Goal: Information Seeking & Learning: Find specific fact

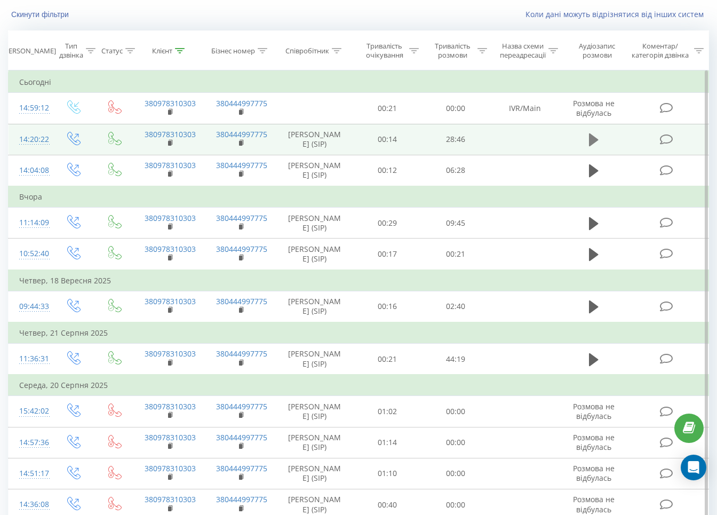
click at [589, 146] on icon at bounding box center [594, 139] width 10 height 13
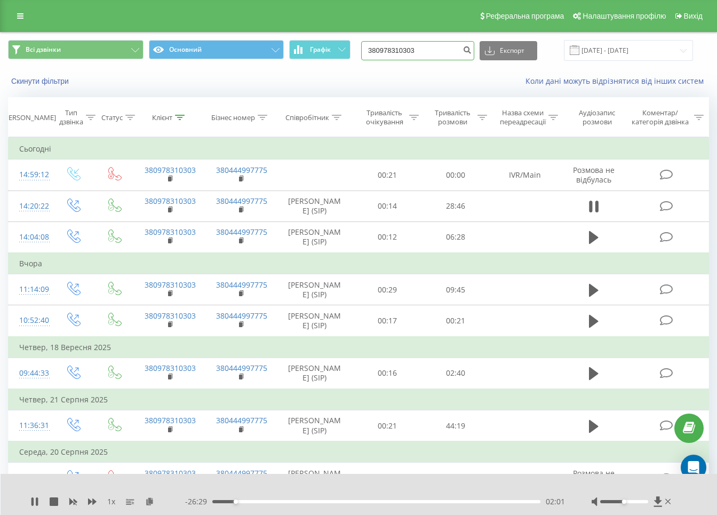
click at [406, 50] on input "380978310303" at bounding box center [417, 50] width 113 height 19
paste input "507229029"
type input "380507229029"
click at [471, 52] on icon "submit" at bounding box center [466, 48] width 9 height 6
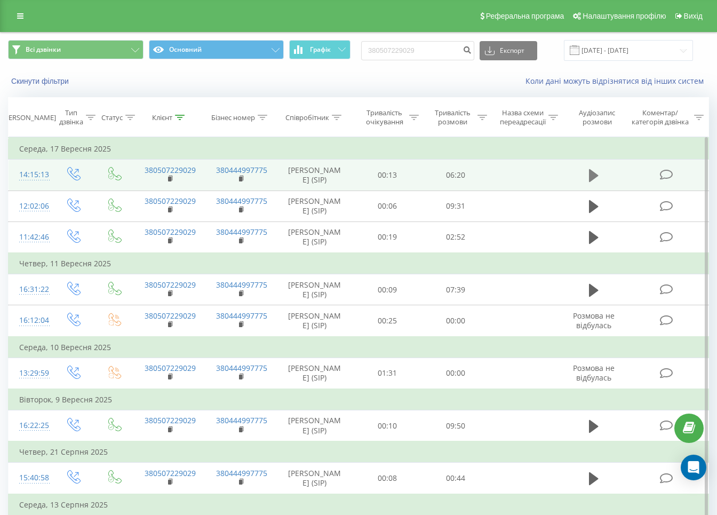
click at [594, 176] on icon at bounding box center [594, 175] width 10 height 13
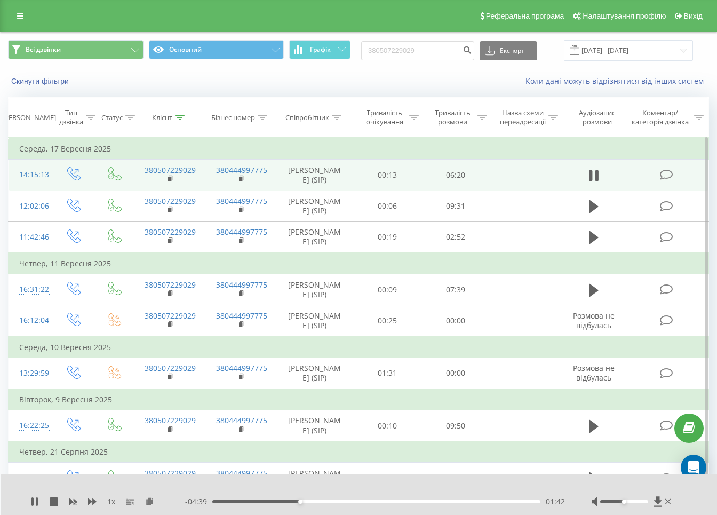
click at [438, 40] on div "380507229029 Експорт .csv .xls .xlsx 23.06.2025 - 23.09.2025" at bounding box center [527, 50] width 332 height 21
click at [434, 49] on input "380507229029" at bounding box center [417, 50] width 113 height 19
paste input "661481217"
type input "380661481217"
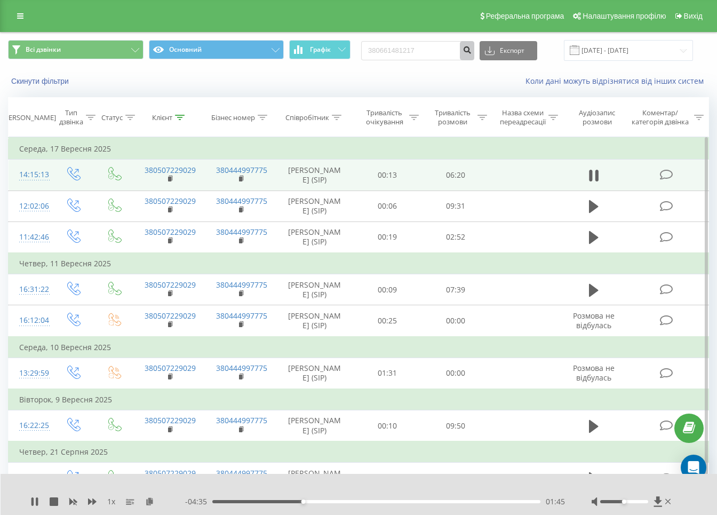
click at [471, 52] on icon "submit" at bounding box center [466, 48] width 9 height 6
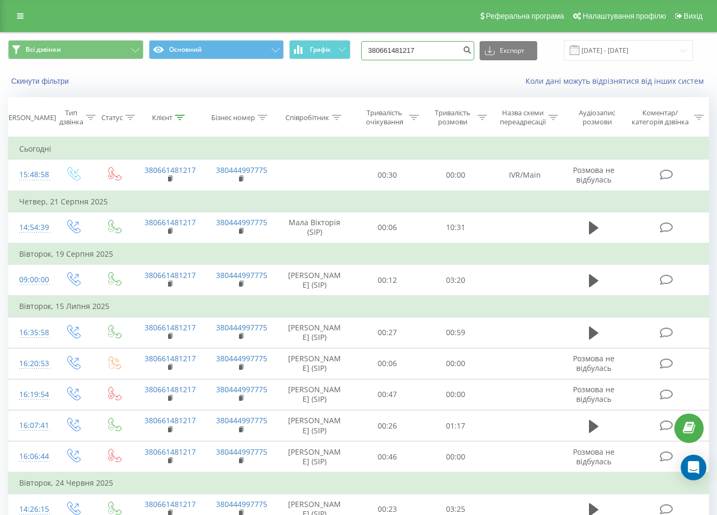
click at [438, 51] on input "380661481217" at bounding box center [417, 50] width 113 height 19
paste input "983426751"
type input "380983426751"
click at [473, 52] on button "submit" at bounding box center [467, 50] width 14 height 19
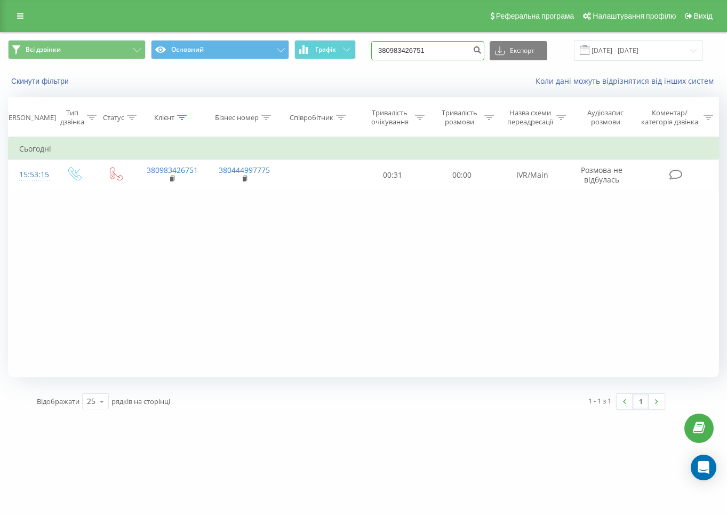
click at [429, 53] on input "380983426751" at bounding box center [427, 50] width 113 height 19
paste input "1798549"
type input "380981798549"
click at [482, 50] on icon "submit" at bounding box center [477, 48] width 9 height 6
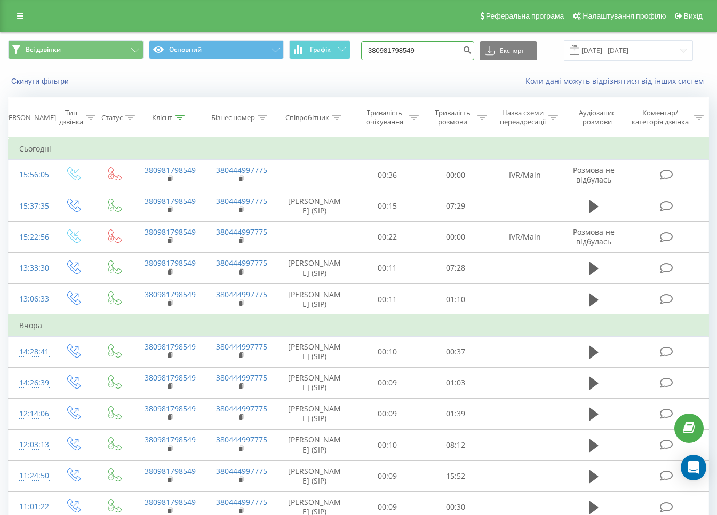
click at [430, 54] on input "380981798549" at bounding box center [417, 50] width 113 height 19
paste input "3426751"
type input "380983426751"
click at [471, 52] on icon "submit" at bounding box center [466, 48] width 9 height 6
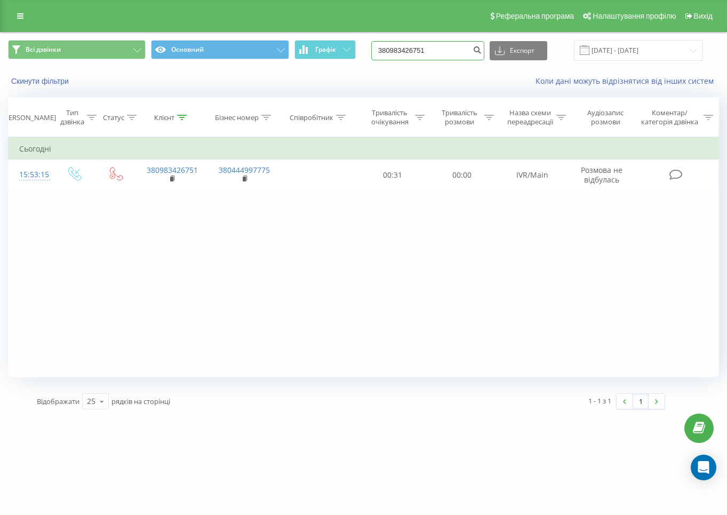
click at [453, 49] on input "380983426751" at bounding box center [427, 50] width 113 height 19
paste input "1798549"
type input "380981798549"
click at [484, 52] on button "submit" at bounding box center [477, 50] width 14 height 19
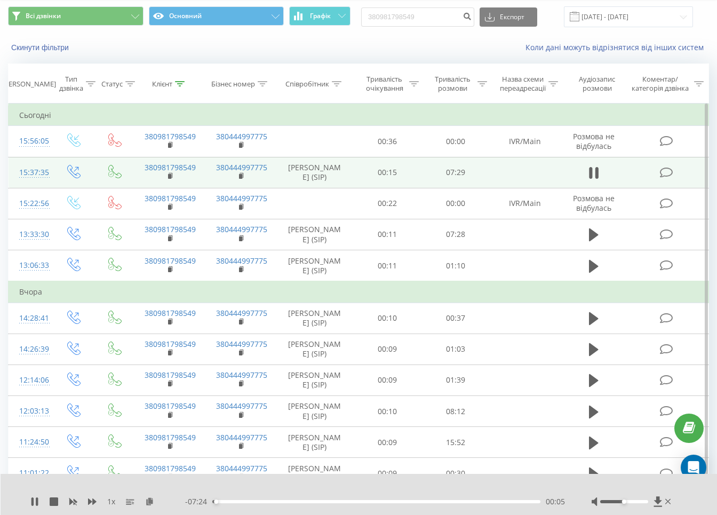
scroll to position [67, 0]
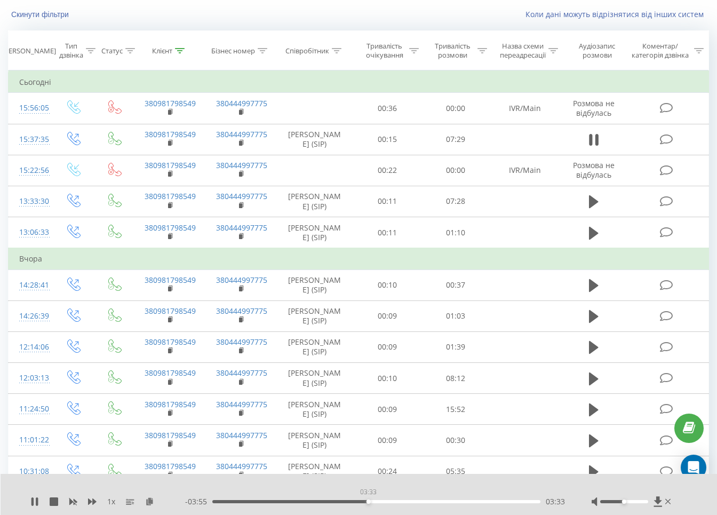
click at [368, 500] on div "03:33" at bounding box center [376, 501] width 328 height 3
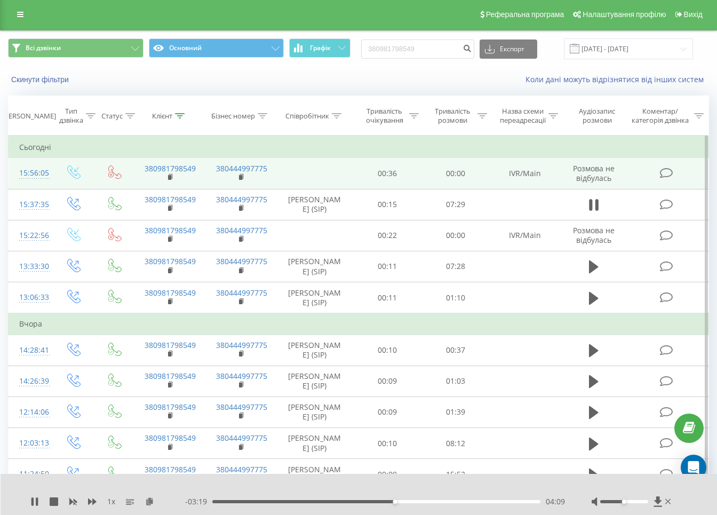
scroll to position [0, 0]
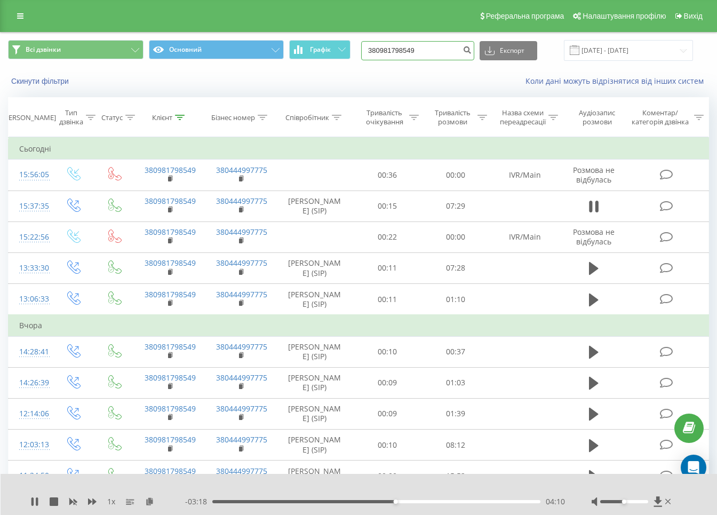
click at [422, 51] on input "380981798549" at bounding box center [417, 50] width 113 height 19
paste input "682073098"
type input "380682073098"
click at [471, 50] on icon "submit" at bounding box center [466, 48] width 9 height 6
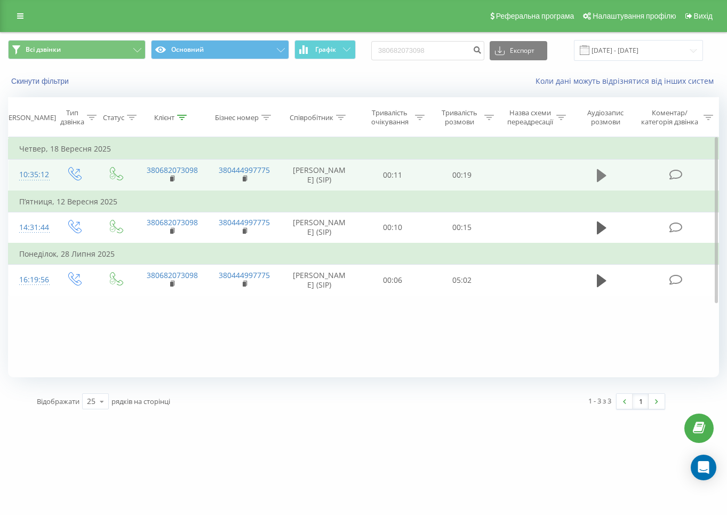
click at [603, 173] on icon at bounding box center [602, 175] width 10 height 13
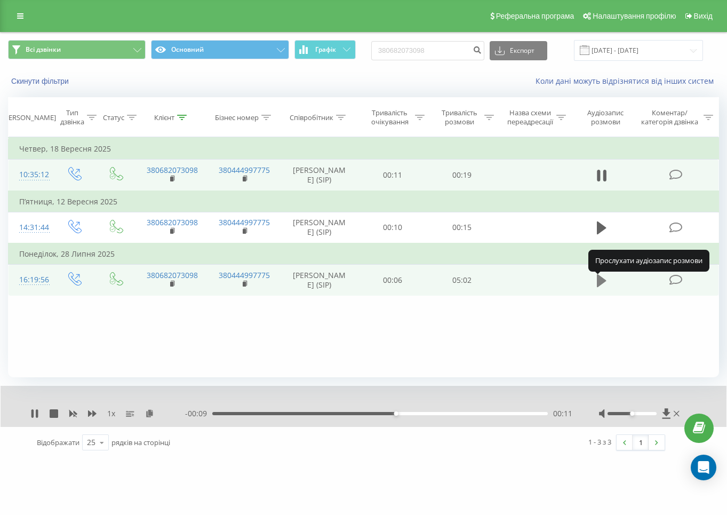
click at [600, 284] on icon at bounding box center [602, 280] width 10 height 13
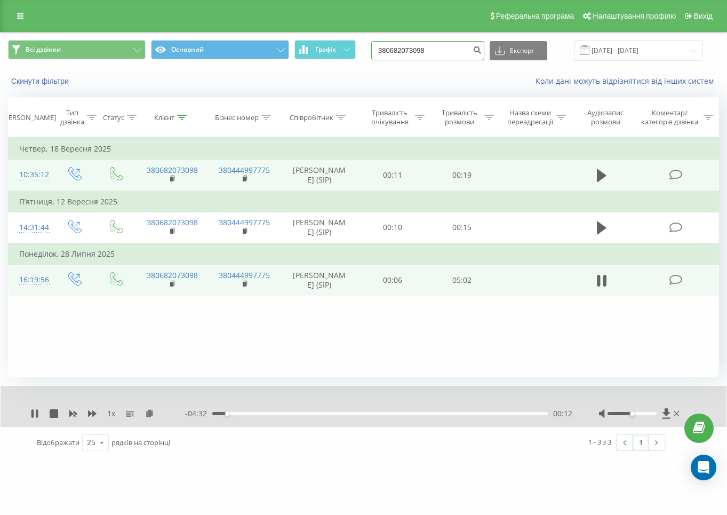
click at [436, 52] on input "380682073098" at bounding box center [427, 50] width 113 height 19
paste input "50787497"
type input "380507874978"
drag, startPoint x: 486, startPoint y: 52, endPoint x: 381, endPoint y: 162, distance: 152.0
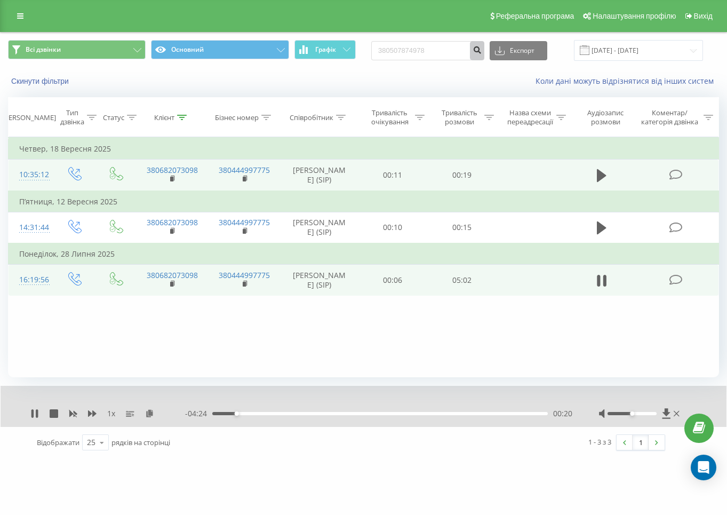
click at [482, 52] on icon "submit" at bounding box center [477, 48] width 9 height 6
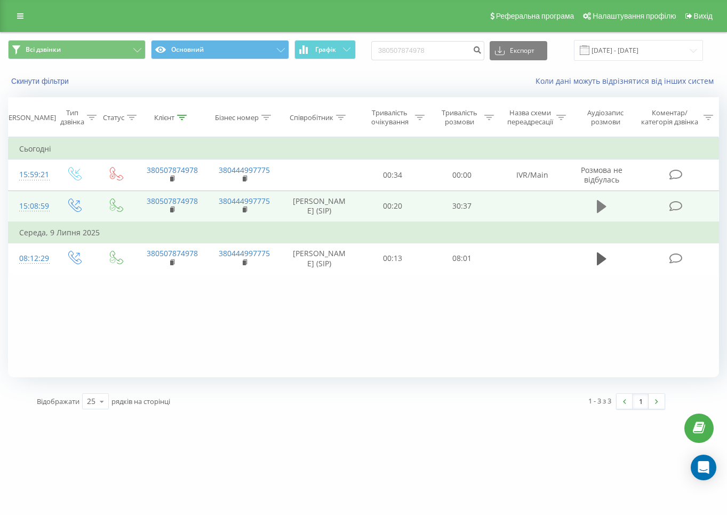
click at [603, 207] on icon at bounding box center [602, 206] width 10 height 13
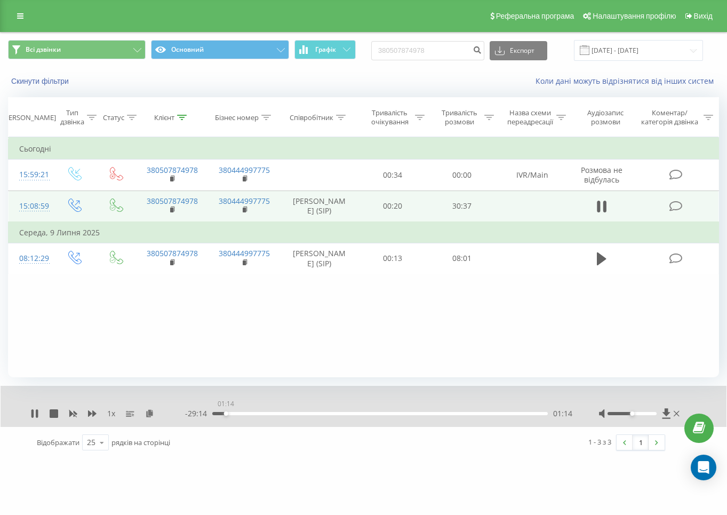
click at [226, 413] on div "01:14" at bounding box center [379, 413] width 335 height 3
click at [53, 412] on icon at bounding box center [54, 413] width 9 height 9
click at [433, 53] on input "380507874978" at bounding box center [427, 50] width 113 height 19
paste input "968703589"
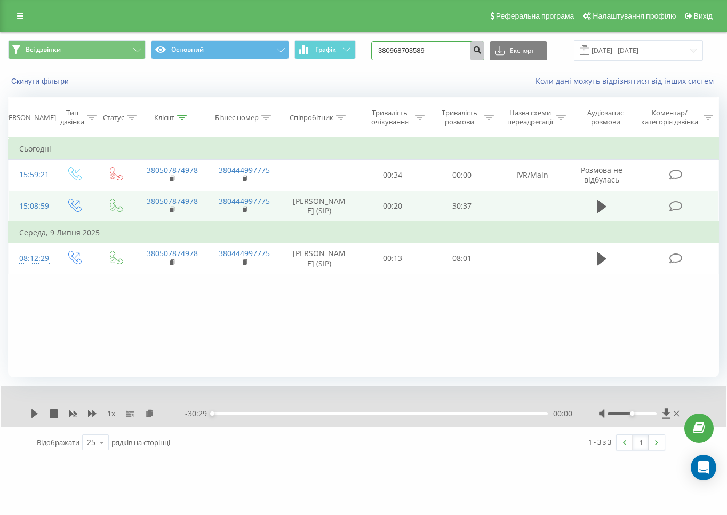
type input "380968703589"
click at [482, 51] on icon "submit" at bounding box center [477, 48] width 9 height 6
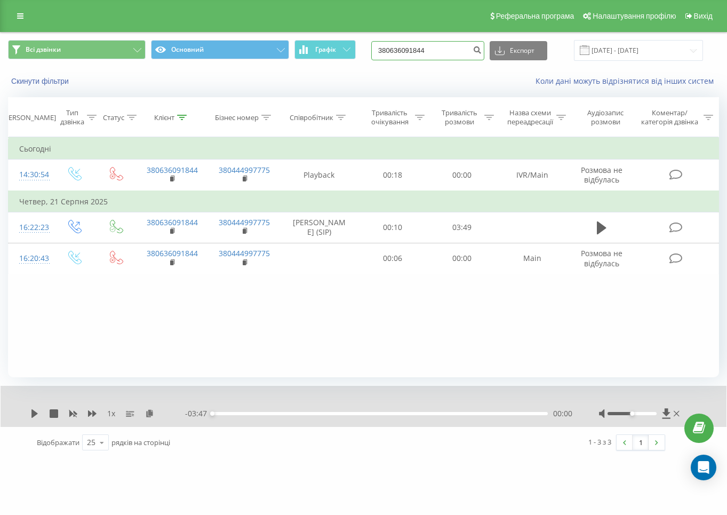
click at [420, 46] on input "380636091844" at bounding box center [427, 50] width 113 height 19
paste input "88155126"
type input "380688155126"
click at [482, 46] on icon "submit" at bounding box center [477, 48] width 9 height 6
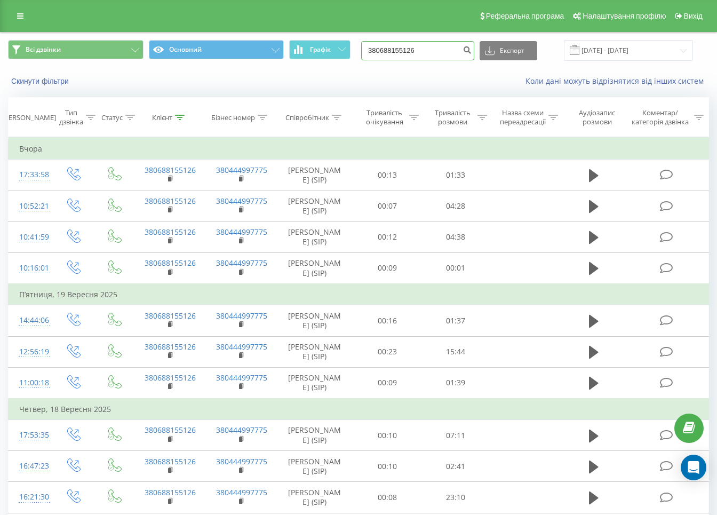
click at [436, 54] on input "380688155126" at bounding box center [417, 50] width 113 height 19
paste input "984986389"
type input "380984986389"
click at [471, 50] on icon "submit" at bounding box center [466, 48] width 9 height 6
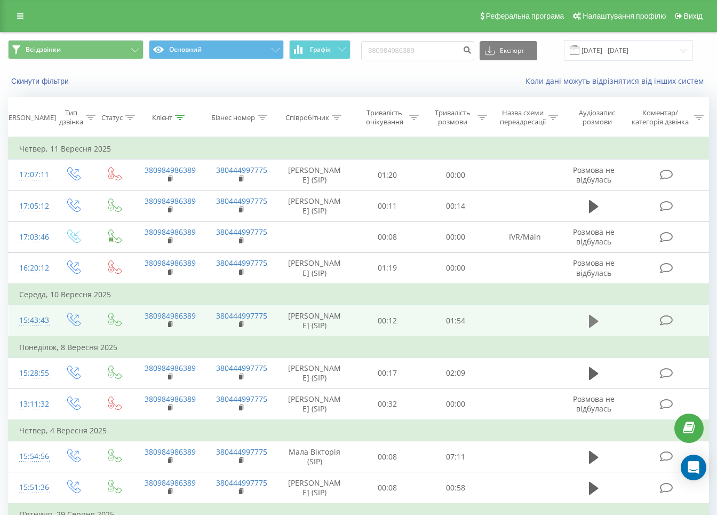
click at [593, 327] on icon at bounding box center [594, 321] width 10 height 13
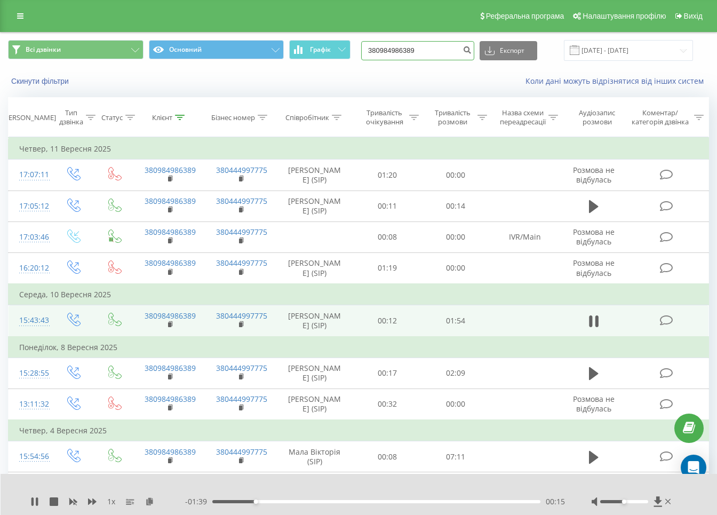
click at [434, 54] on input "380984986389" at bounding box center [417, 50] width 113 height 19
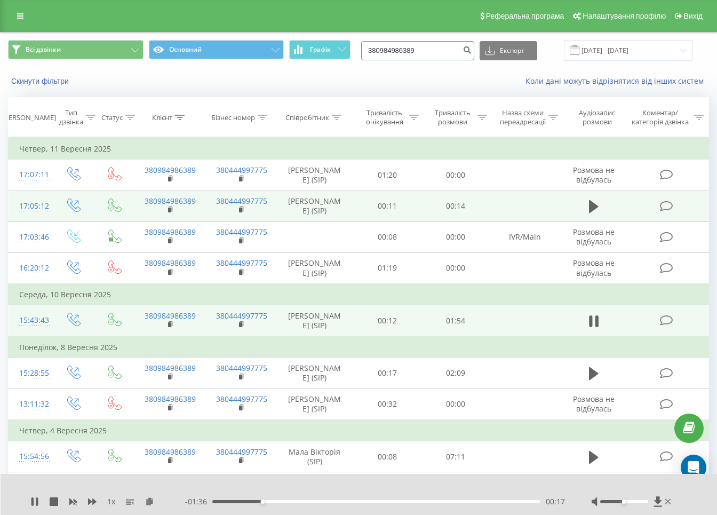
paste input "688378936"
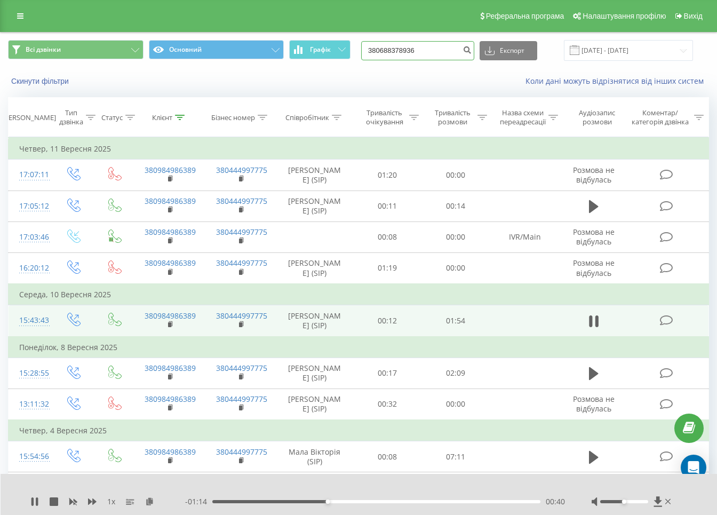
paste input "380688378936"
click at [426, 50] on input "380688378936380688378936" at bounding box center [417, 50] width 113 height 19
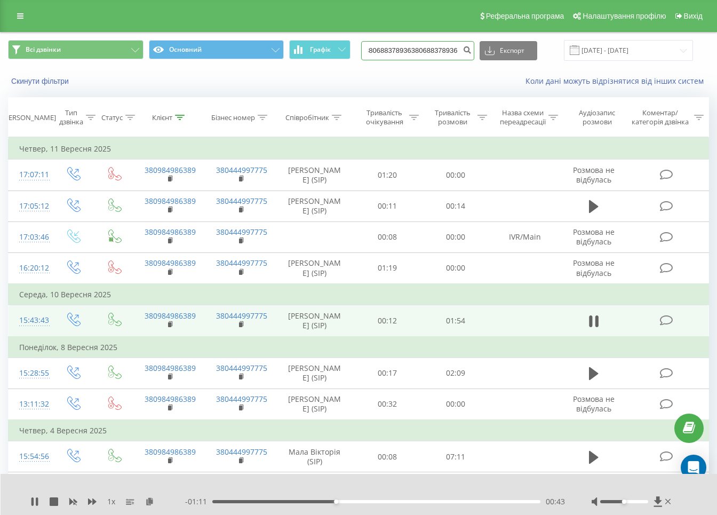
paste input
type input "380688378936"
click at [474, 55] on button "submit" at bounding box center [467, 50] width 14 height 19
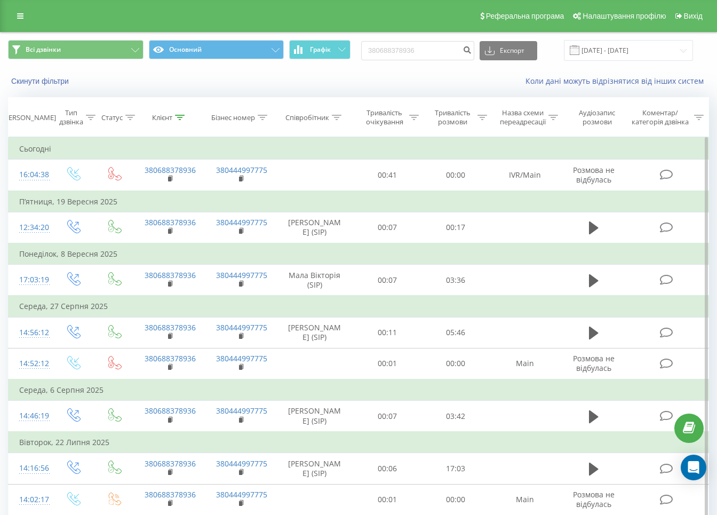
drag, startPoint x: 592, startPoint y: 222, endPoint x: 442, endPoint y: 193, distance: 153.3
click at [592, 222] on icon at bounding box center [594, 227] width 10 height 15
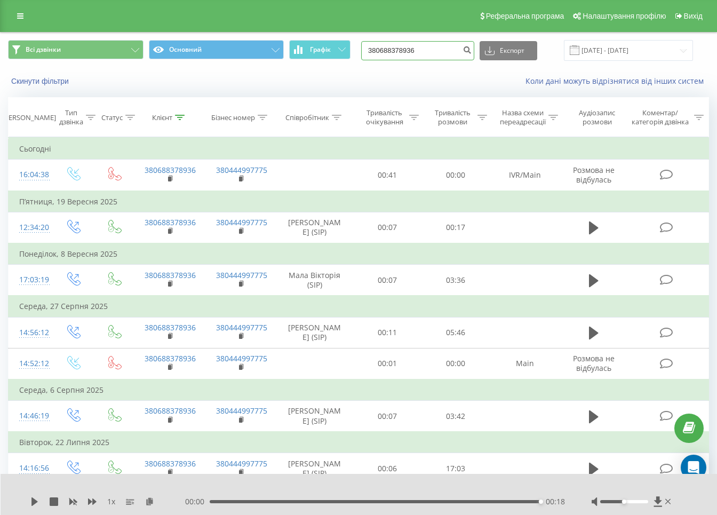
click at [436, 57] on input "380688378936" at bounding box center [417, 50] width 113 height 19
paste input "986777367"
type input "380986777367"
click at [471, 47] on icon "submit" at bounding box center [466, 48] width 9 height 6
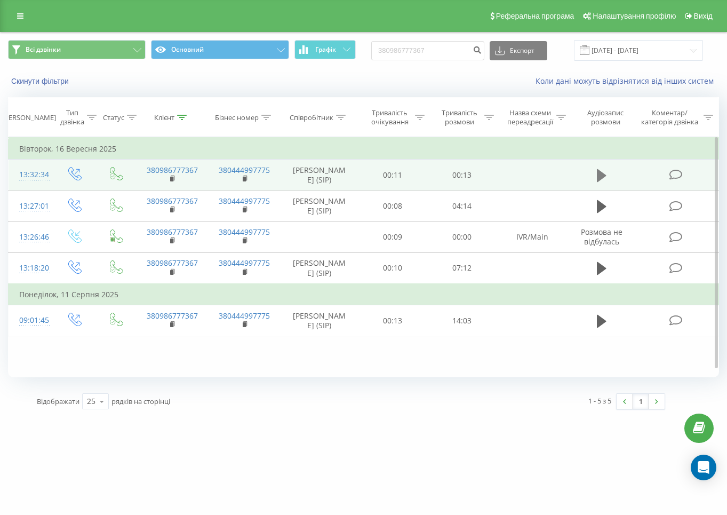
click at [600, 181] on icon at bounding box center [602, 175] width 10 height 13
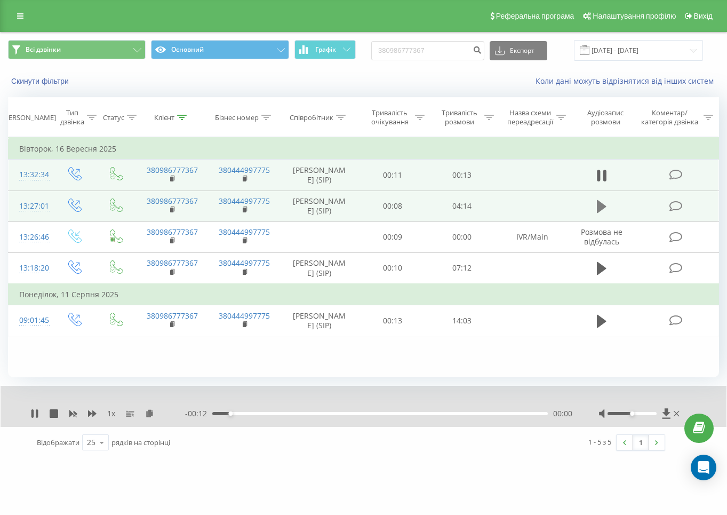
click at [596, 214] on button at bounding box center [602, 206] width 16 height 16
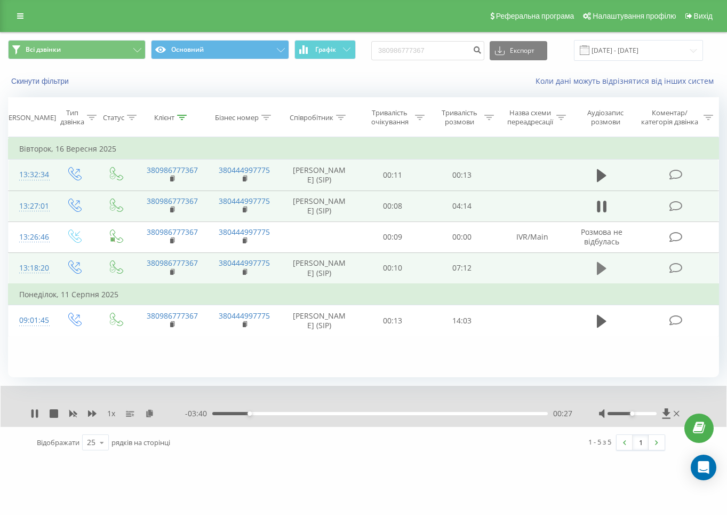
click at [602, 275] on icon at bounding box center [602, 268] width 10 height 13
click at [45, 410] on div "1 x" at bounding box center [107, 413] width 155 height 11
click at [58, 411] on div "1 x" at bounding box center [107, 413] width 155 height 11
click at [52, 413] on icon at bounding box center [54, 413] width 9 height 9
click at [446, 51] on input "380986777367" at bounding box center [427, 50] width 113 height 19
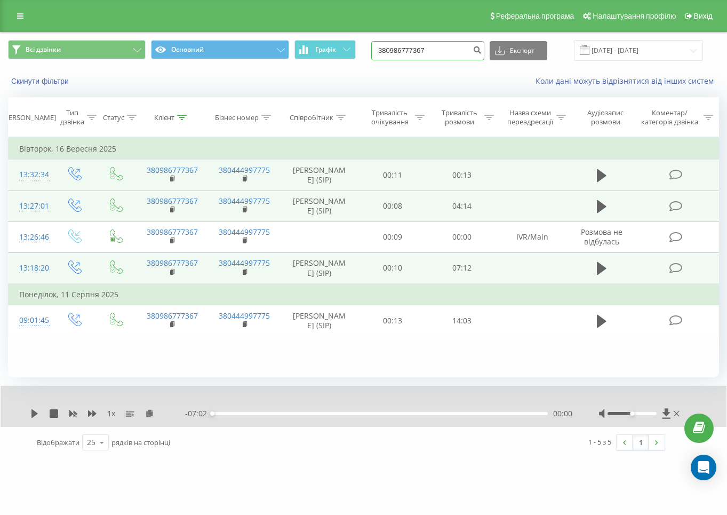
click at [446, 51] on input "380986777367" at bounding box center [427, 50] width 113 height 19
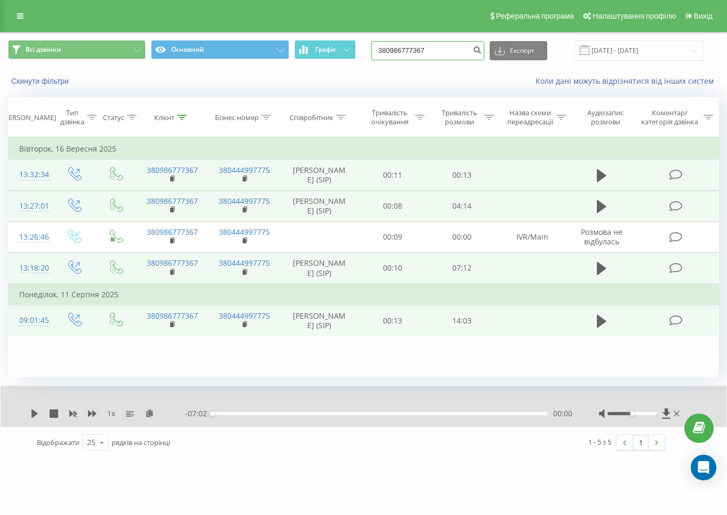
paste input "662048725"
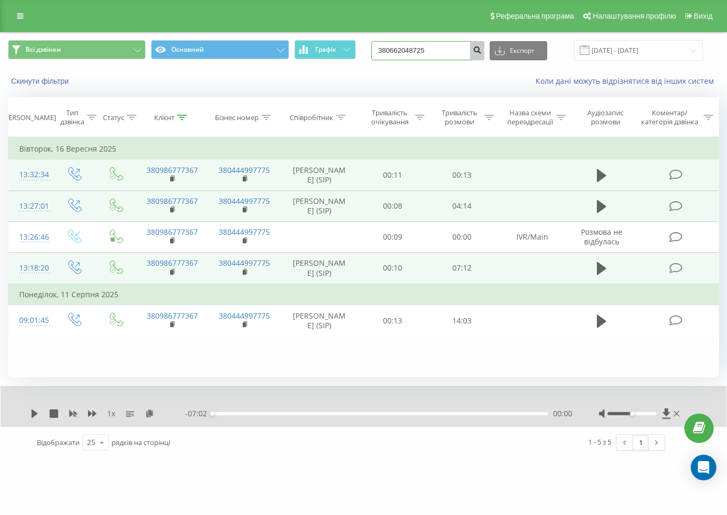
type input "380662048725"
click at [482, 47] on icon "submit" at bounding box center [477, 48] width 9 height 6
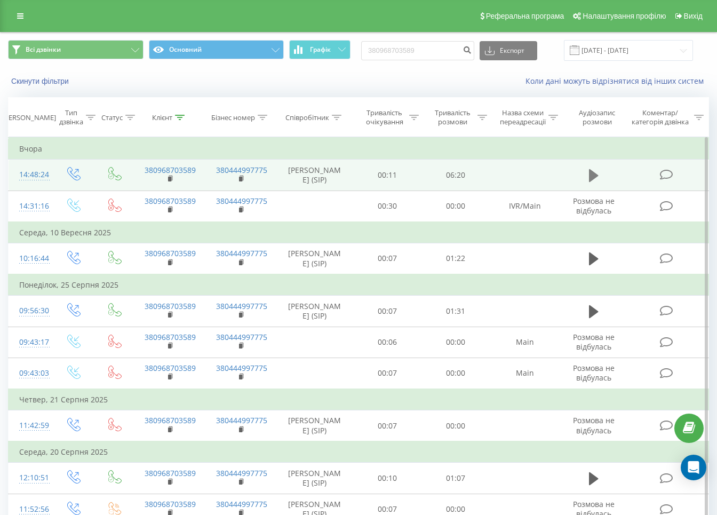
click at [593, 180] on icon at bounding box center [594, 175] width 10 height 13
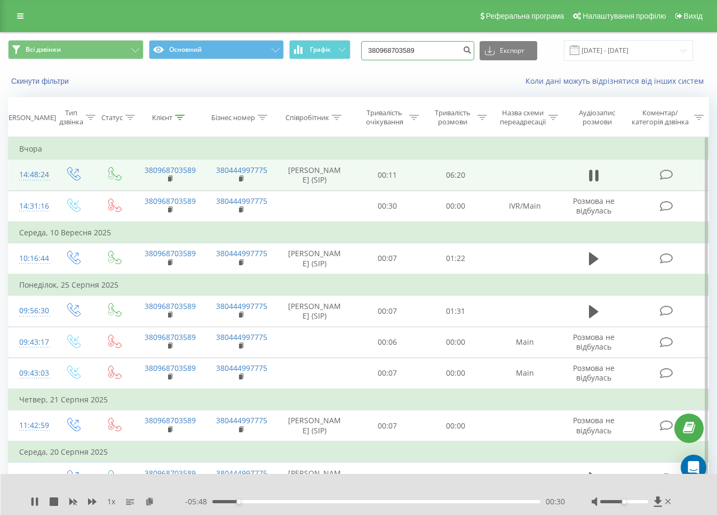
click at [426, 43] on input "380968703589" at bounding box center [417, 50] width 113 height 19
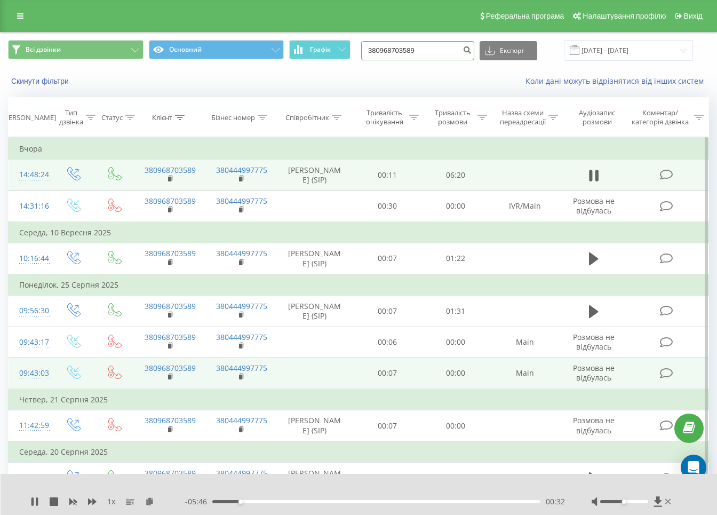
paste input "86777367"
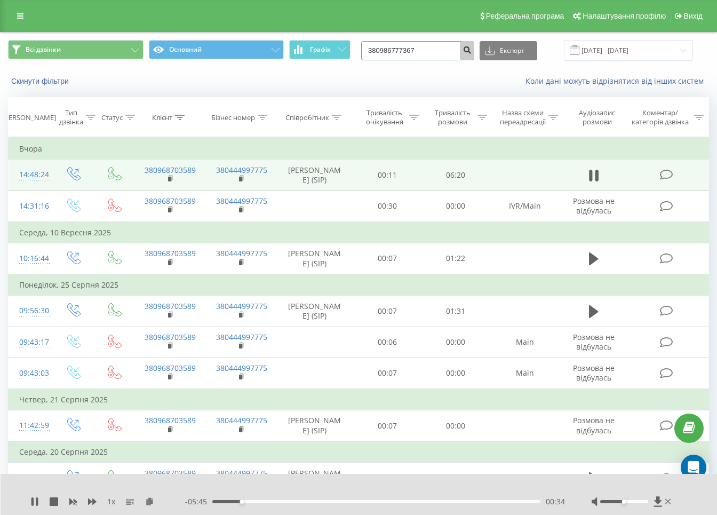
type input "380986777367"
click at [471, 47] on icon "submit" at bounding box center [466, 48] width 9 height 6
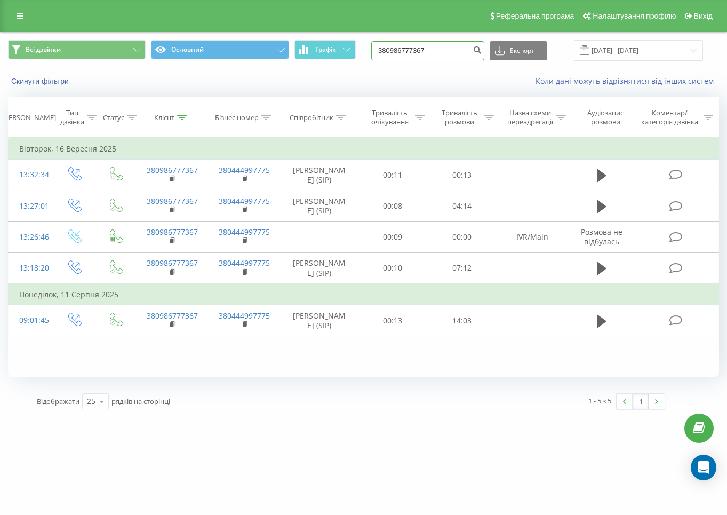
click at [467, 50] on input "380986777367" at bounding box center [427, 50] width 113 height 19
paste input "[PHONE_NUMBER]"
click at [394, 49] on input "[PHONE_NUMBER]" at bounding box center [427, 50] width 113 height 19
type input "380997216055"
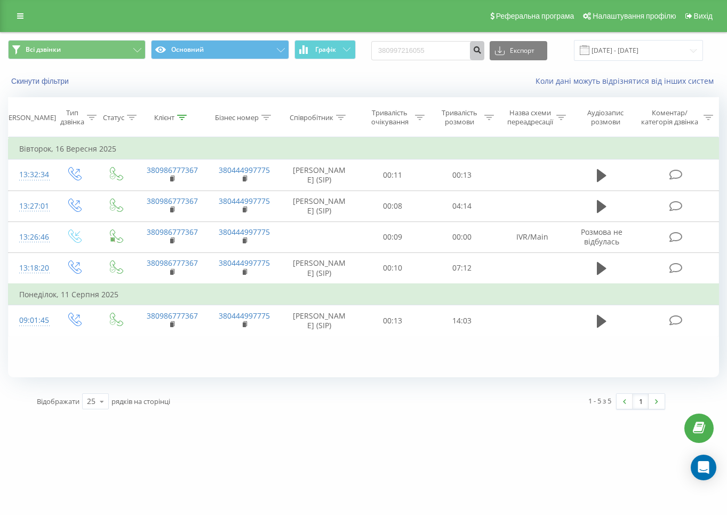
click at [484, 57] on button "submit" at bounding box center [477, 50] width 14 height 19
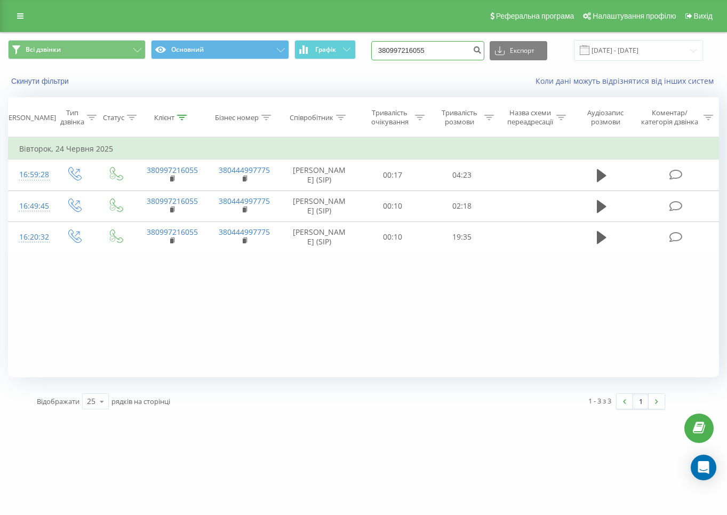
click at [439, 52] on input "380997216055" at bounding box center [427, 50] width 113 height 19
click at [482, 47] on icon "submit" at bounding box center [477, 48] width 9 height 6
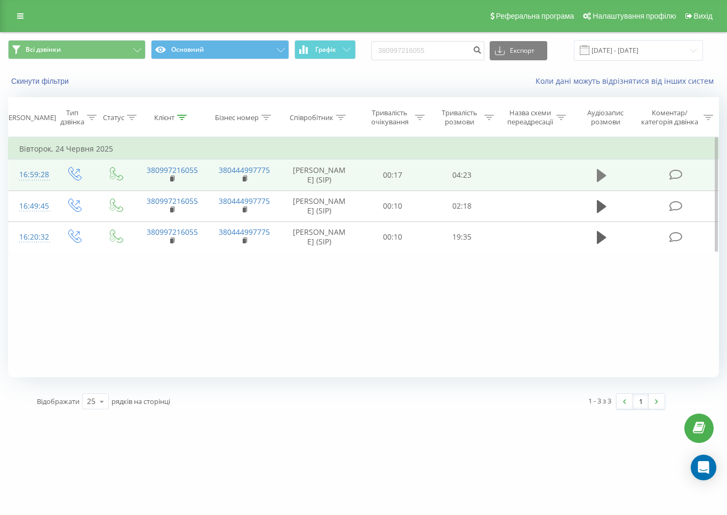
click at [603, 174] on icon at bounding box center [602, 175] width 10 height 13
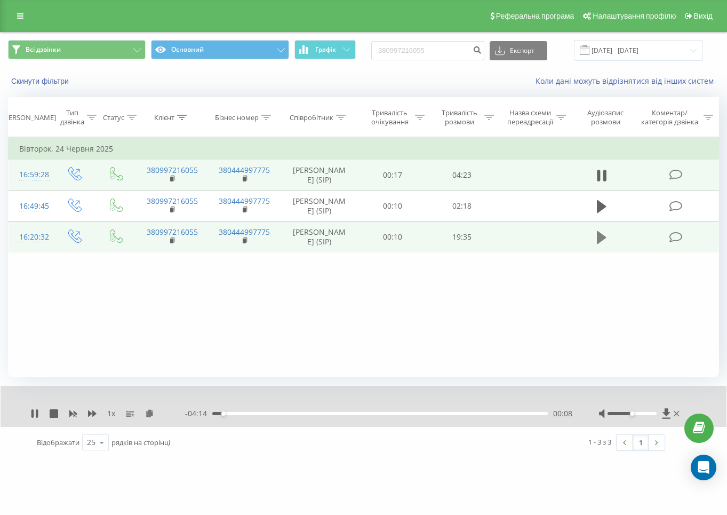
click at [601, 233] on icon at bounding box center [602, 237] width 10 height 13
click at [54, 413] on icon at bounding box center [54, 413] width 9 height 9
click at [431, 50] on input "380997216055" at bounding box center [427, 50] width 113 height 19
paste input "38986477"
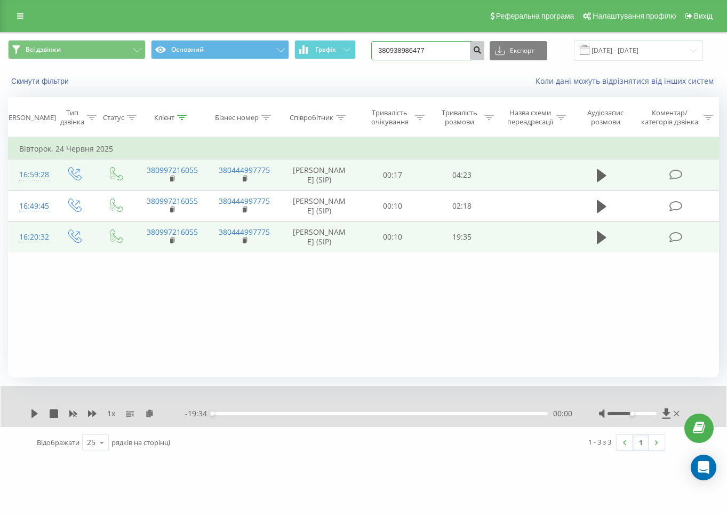
type input "380938986477"
click at [482, 52] on icon "submit" at bounding box center [477, 48] width 9 height 6
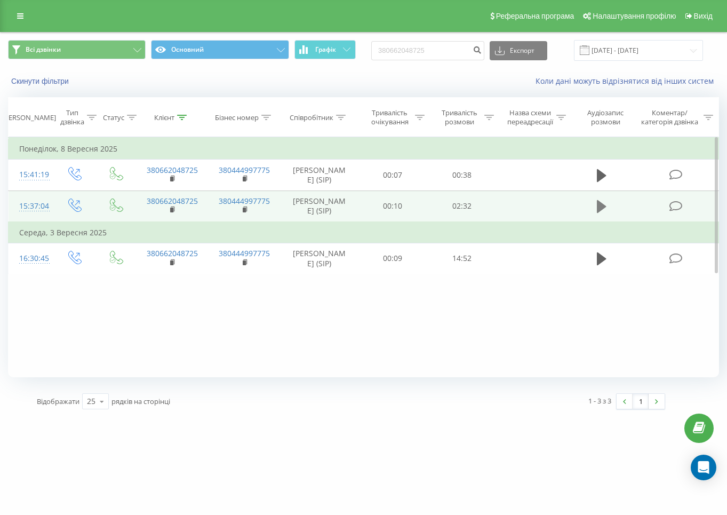
click at [602, 203] on icon at bounding box center [602, 206] width 10 height 13
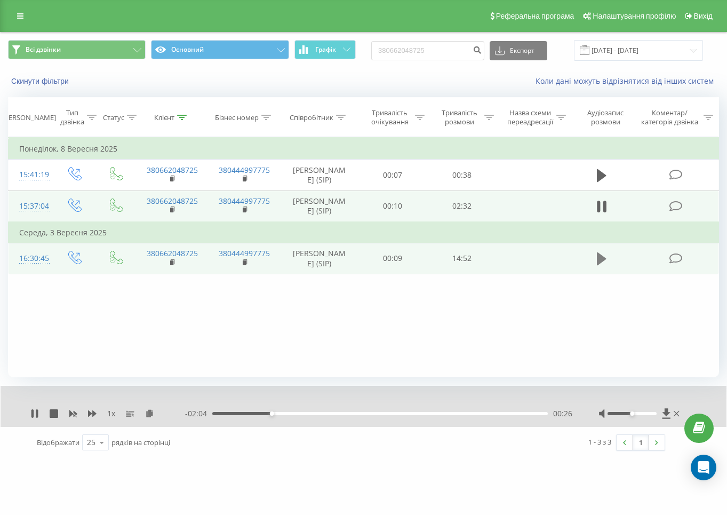
click at [598, 259] on icon at bounding box center [602, 258] width 10 height 13
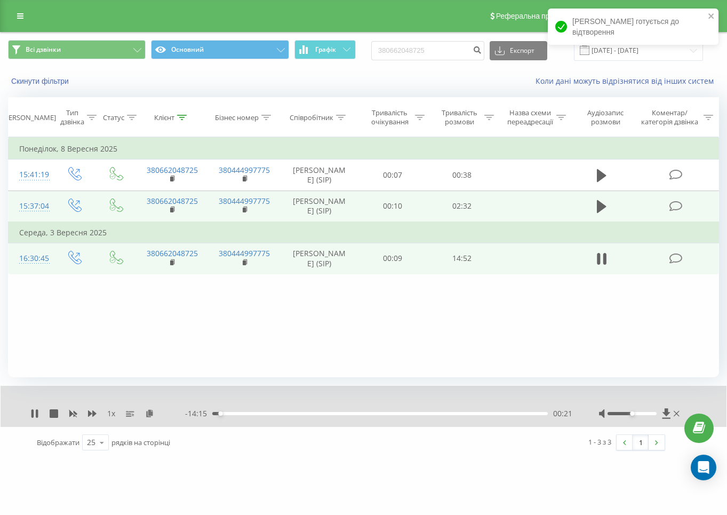
click at [56, 408] on div "1 x" at bounding box center [107, 413] width 155 height 11
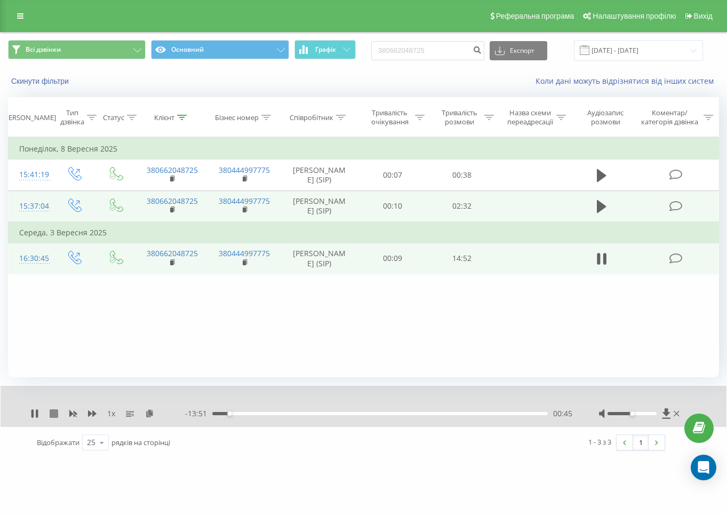
click at [53, 414] on icon at bounding box center [54, 413] width 9 height 9
click at [428, 51] on input "380662048725" at bounding box center [427, 50] width 113 height 19
paste input "981798549"
type input "380981798549"
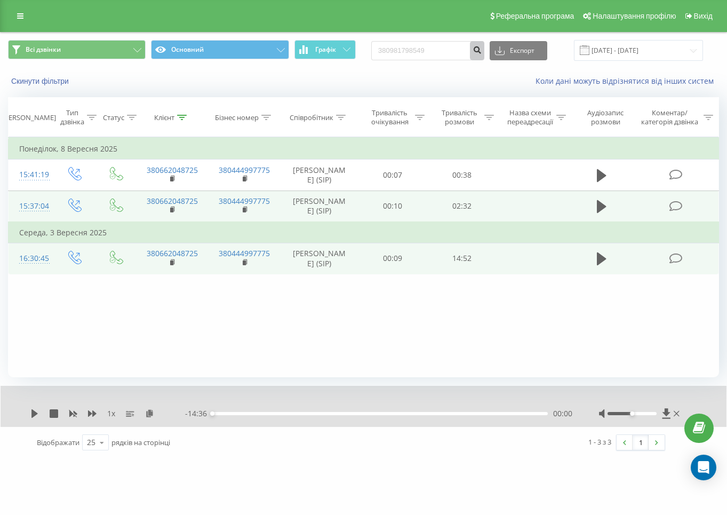
click at [482, 51] on icon "submit" at bounding box center [477, 48] width 9 height 6
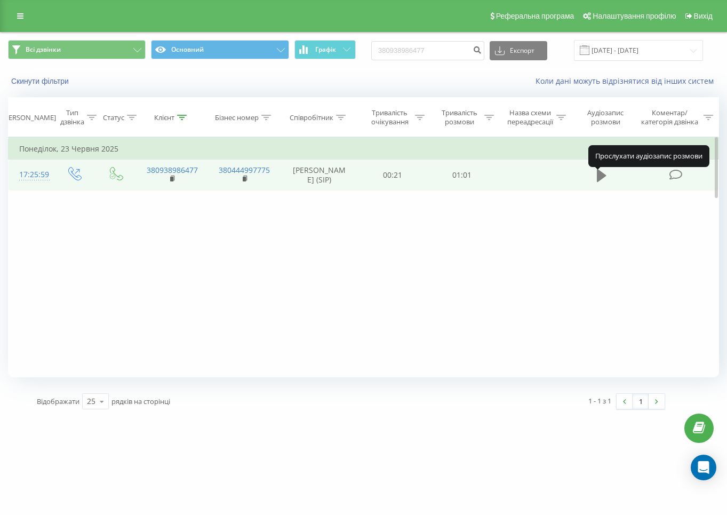
click at [599, 180] on icon at bounding box center [602, 175] width 10 height 13
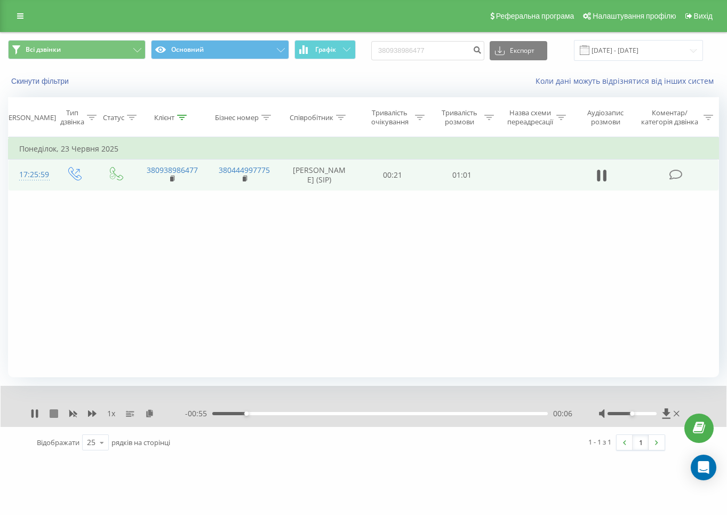
click at [53, 412] on icon at bounding box center [54, 413] width 9 height 9
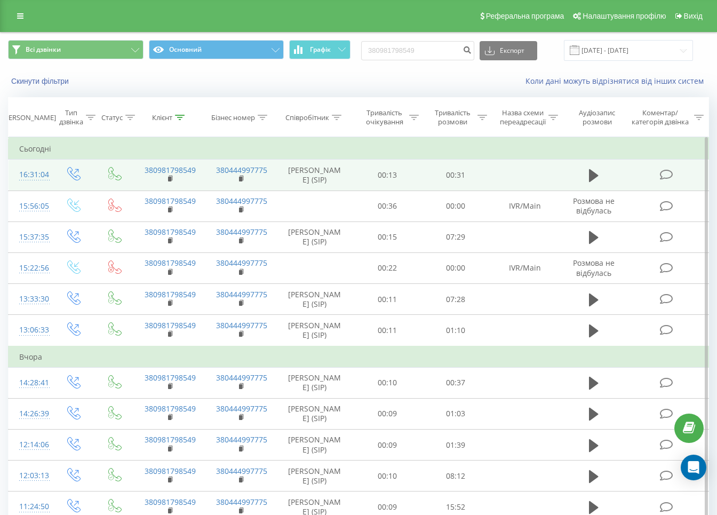
drag, startPoint x: 591, startPoint y: 171, endPoint x: 574, endPoint y: 178, distance: 18.4
click at [591, 171] on icon at bounding box center [594, 175] width 10 height 13
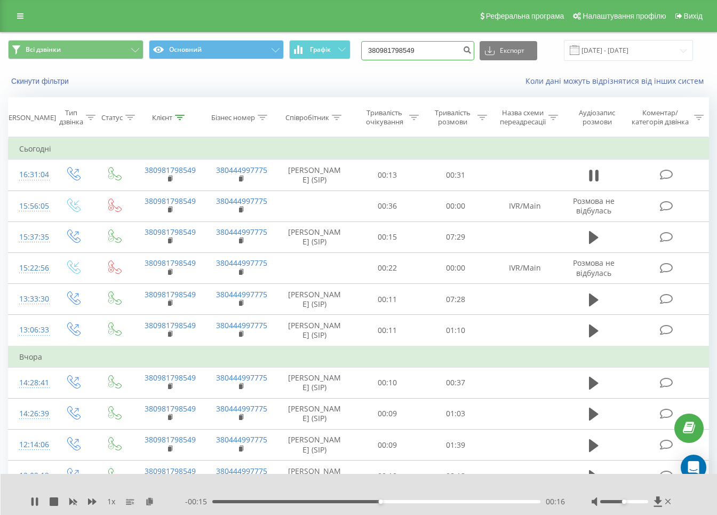
click at [431, 54] on input "380981798549" at bounding box center [417, 50] width 113 height 19
paste input "38986477"
type input "380938986477"
click at [471, 52] on icon "submit" at bounding box center [466, 48] width 9 height 6
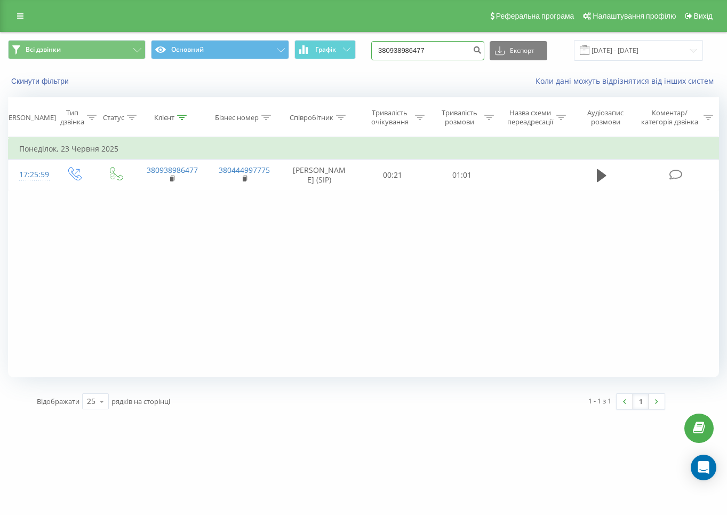
click at [463, 54] on input "380938986477" at bounding box center [427, 50] width 113 height 19
paste input "665783800"
type input "380665783800"
click at [482, 47] on icon "submit" at bounding box center [477, 48] width 9 height 6
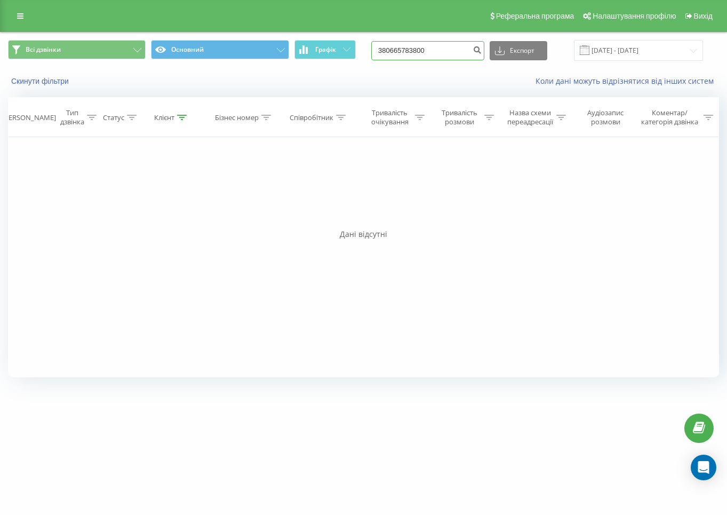
click at [425, 50] on input "380665783800" at bounding box center [427, 50] width 113 height 19
paste input "978310303"
type input "380978310303"
click at [482, 51] on icon "submit" at bounding box center [477, 48] width 9 height 6
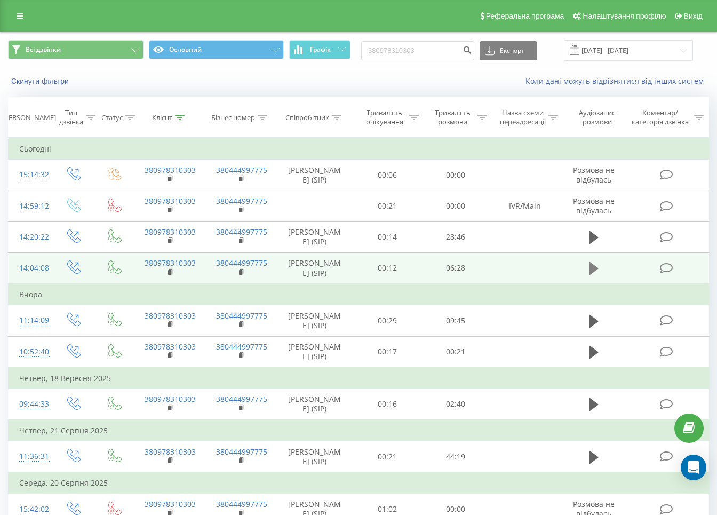
click at [591, 275] on icon at bounding box center [594, 268] width 10 height 13
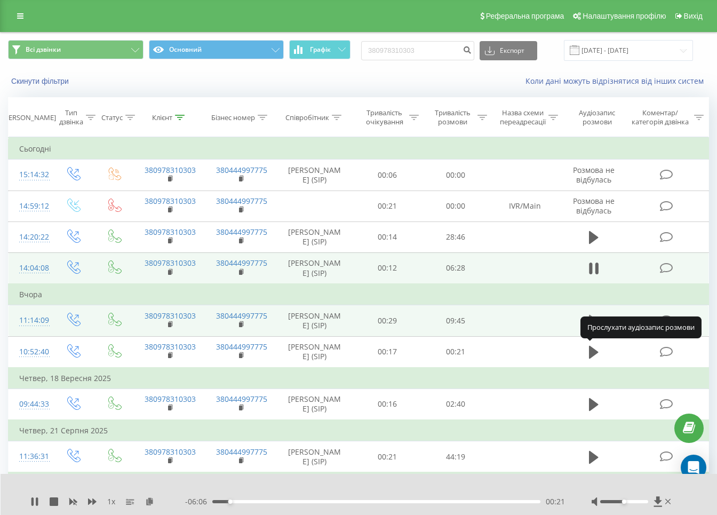
click at [595, 329] on icon at bounding box center [594, 321] width 10 height 15
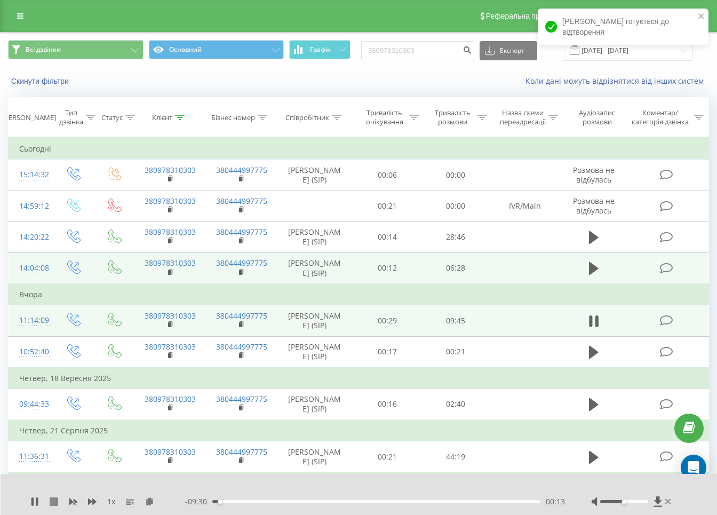
click at [55, 497] on icon at bounding box center [54, 501] width 9 height 9
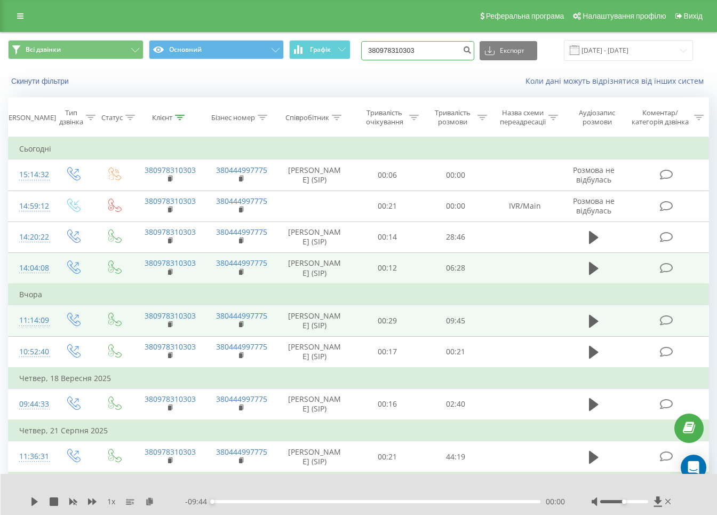
click at [445, 53] on input "380978310303" at bounding box center [417, 50] width 113 height 19
paste input "7563879"
type input "380977563879"
click at [474, 54] on button "submit" at bounding box center [467, 50] width 14 height 19
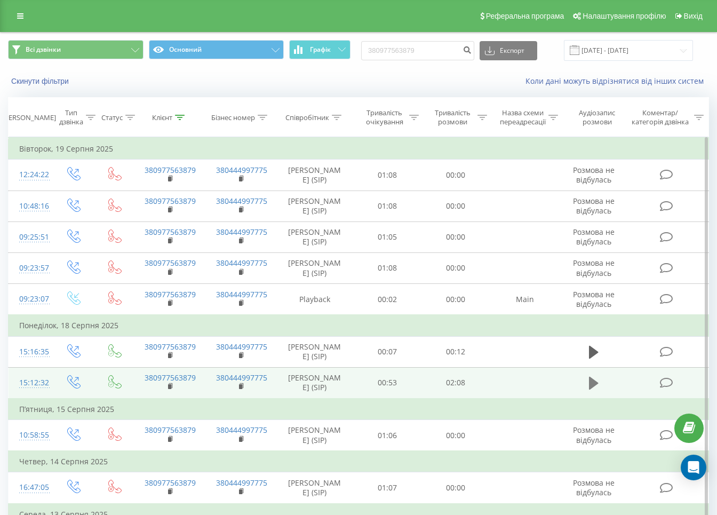
click at [589, 389] on icon at bounding box center [594, 383] width 10 height 13
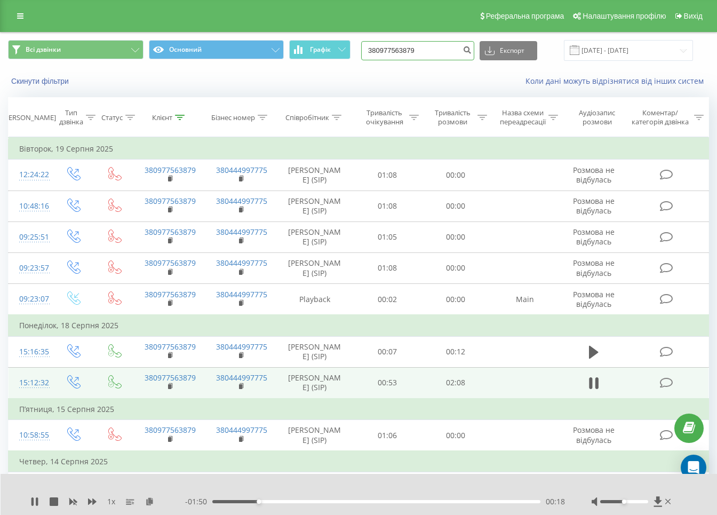
click at [434, 52] on input "380977563879" at bounding box center [417, 50] width 113 height 19
paste input "506439581"
type input "380506439581"
click at [472, 55] on button "submit" at bounding box center [467, 50] width 14 height 19
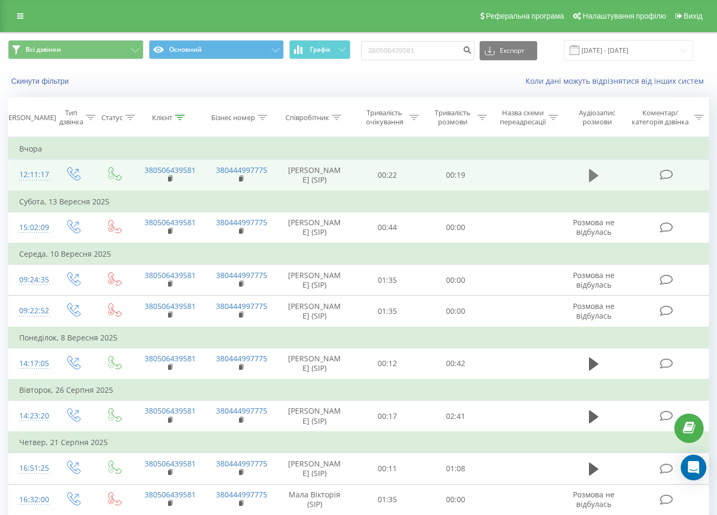
click at [592, 175] on icon at bounding box center [594, 175] width 10 height 13
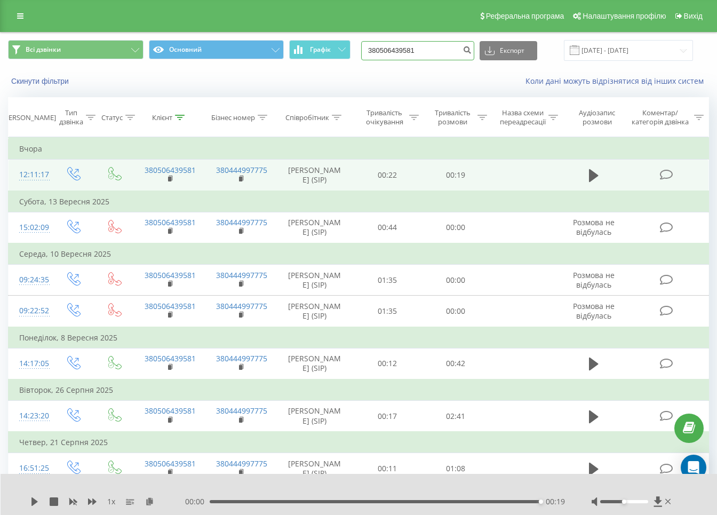
click at [432, 52] on input "380506439581" at bounding box center [417, 50] width 113 height 19
paste input "977563879"
type input "380977563879"
click at [471, 48] on icon "submit" at bounding box center [466, 48] width 9 height 6
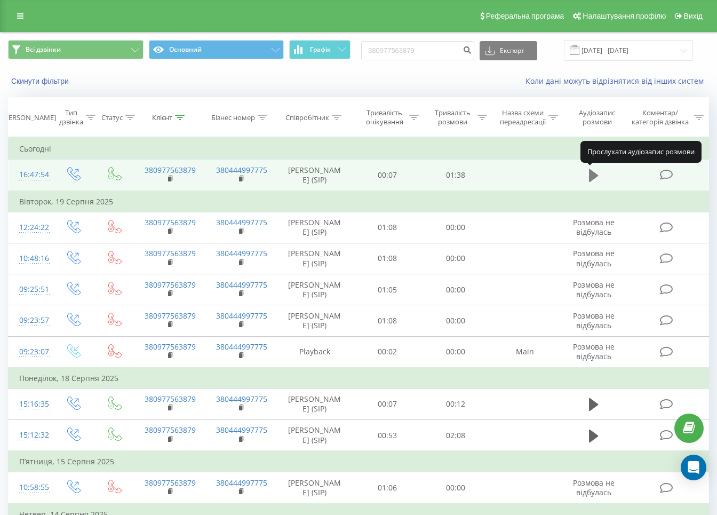
click at [594, 174] on icon at bounding box center [594, 175] width 10 height 13
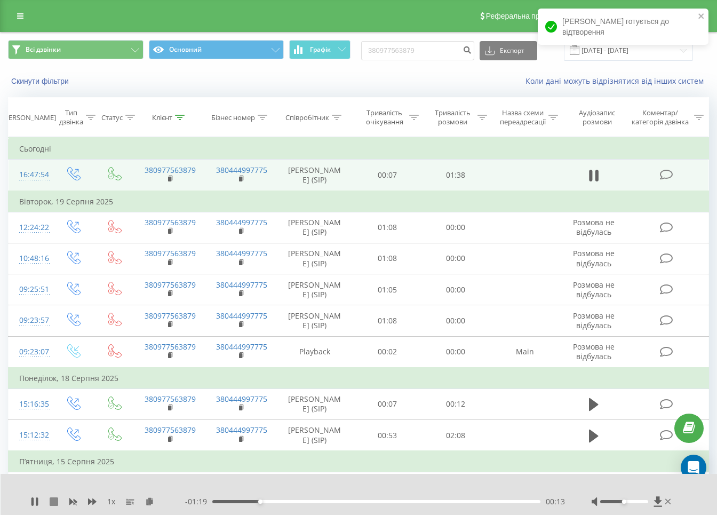
click at [50, 498] on icon at bounding box center [54, 501] width 9 height 9
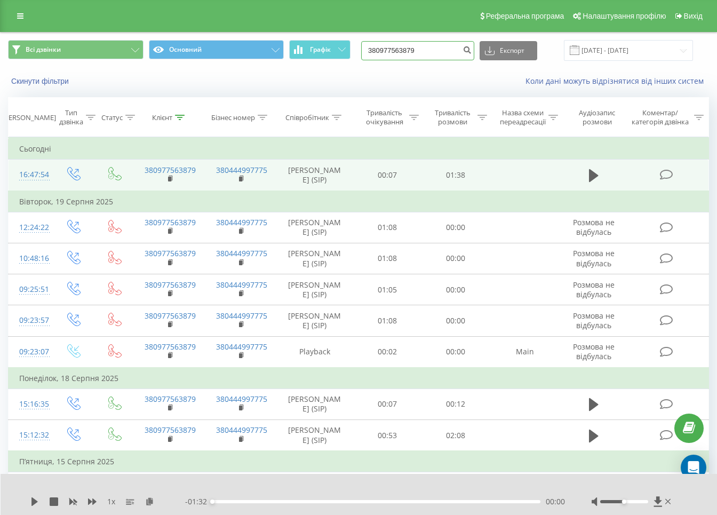
click at [448, 46] on input "380977563879" at bounding box center [417, 50] width 113 height 19
paste input "668400087"
type input "380668400087"
click at [471, 45] on icon "submit" at bounding box center [466, 48] width 9 height 6
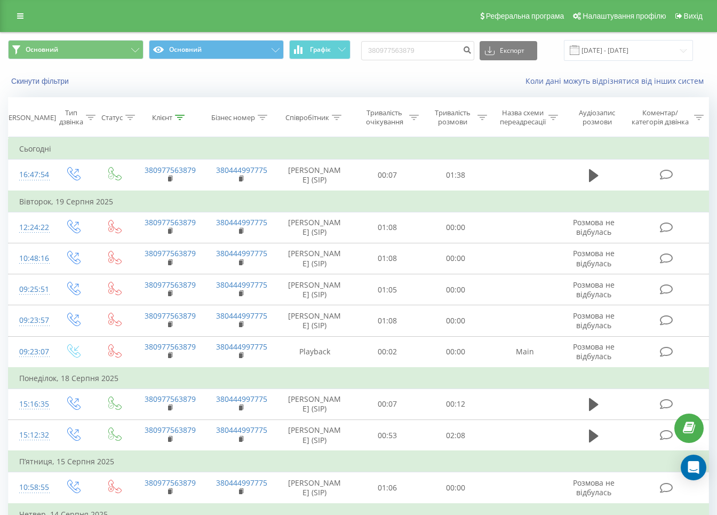
click at [453, 32] on div "Основний Основний Графік 380977563879 Експорт .csv .xls .xlsx [DATE] - [DATE] С…" at bounding box center [358, 486] width 717 height 909
click at [439, 50] on input "380977563879" at bounding box center [417, 50] width 113 height 19
paste input "637032873"
type input "380637032873"
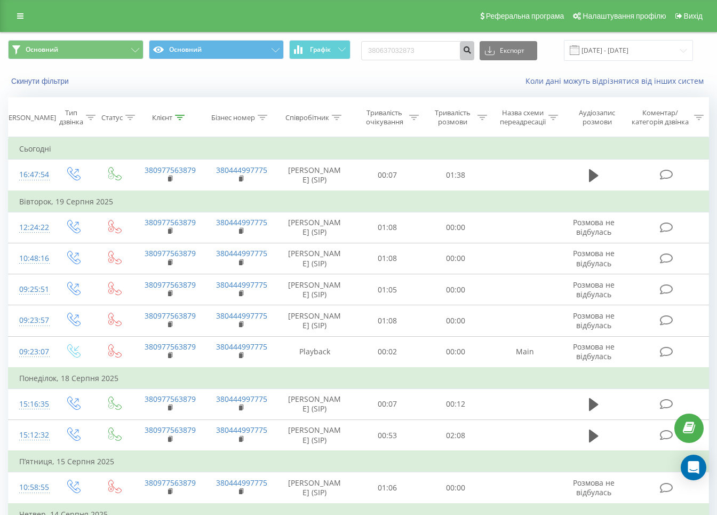
click at [471, 47] on icon "submit" at bounding box center [466, 48] width 9 height 6
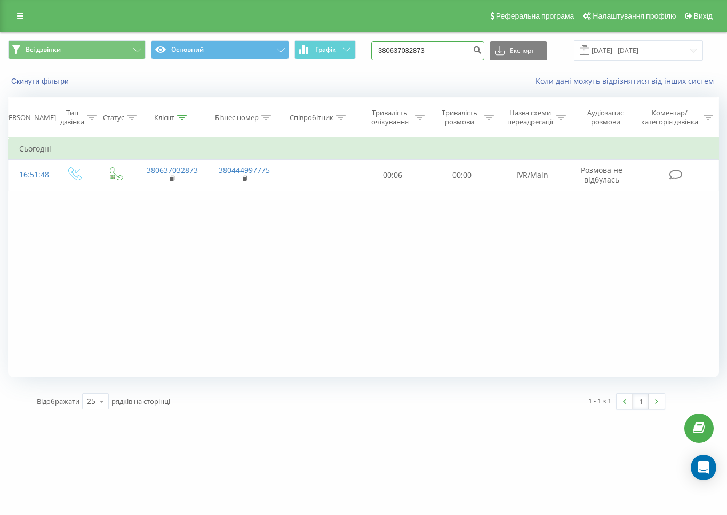
click at [451, 45] on input "380637032873" at bounding box center [427, 50] width 113 height 19
paste input "966668278"
type input "380966668278"
click at [482, 50] on icon "submit" at bounding box center [477, 48] width 9 height 6
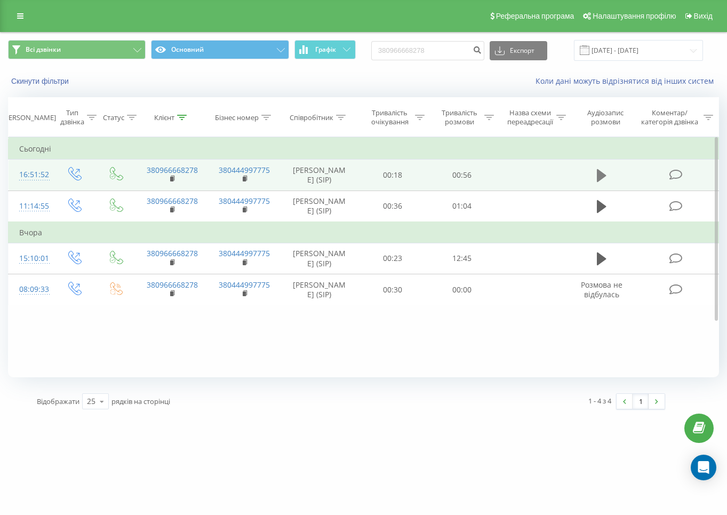
click at [595, 174] on button at bounding box center [602, 175] width 16 height 16
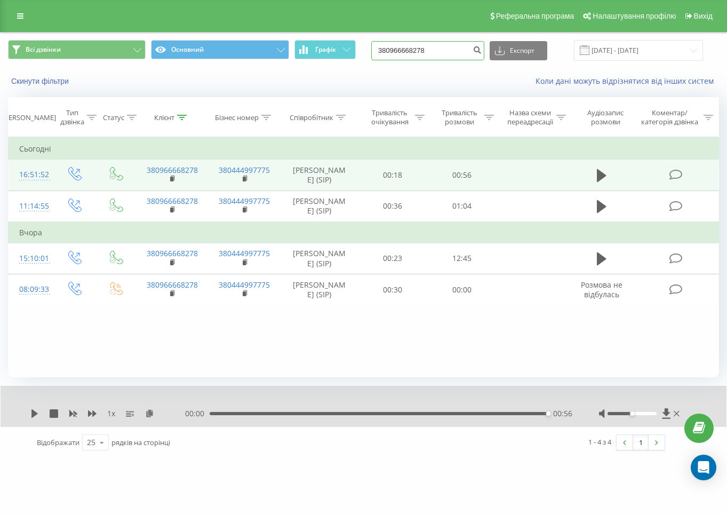
click at [449, 50] on input "380966668278" at bounding box center [427, 50] width 113 height 19
paste input "637032873"
type input "380637032873"
click at [482, 45] on icon "submit" at bounding box center [477, 48] width 9 height 6
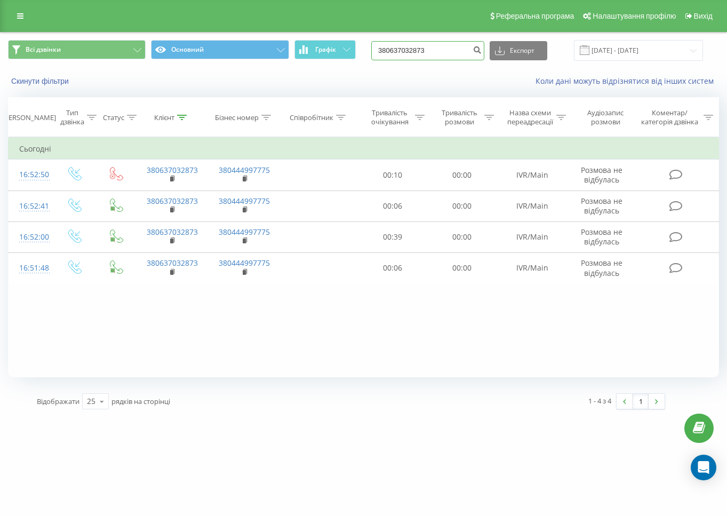
click at [436, 51] on input "380637032873" at bounding box center [427, 50] width 113 height 19
click at [482, 51] on icon "submit" at bounding box center [477, 48] width 9 height 6
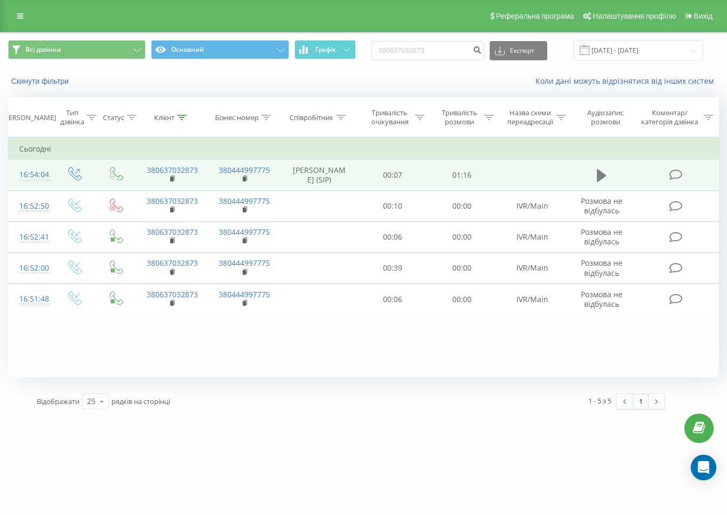
click at [604, 170] on icon at bounding box center [602, 175] width 10 height 15
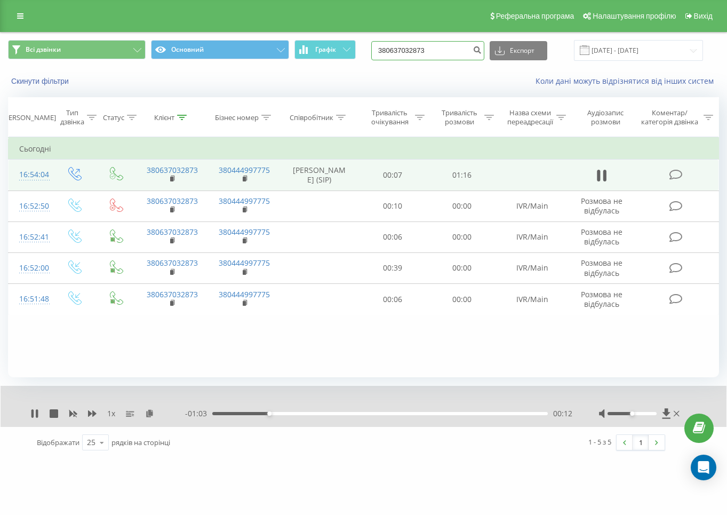
click at [441, 55] on input "380637032873" at bounding box center [427, 50] width 113 height 19
click at [442, 55] on input "380637032873" at bounding box center [427, 50] width 113 height 19
paste input "8635070"
type input "380686350703"
click at [482, 46] on icon "submit" at bounding box center [477, 48] width 9 height 6
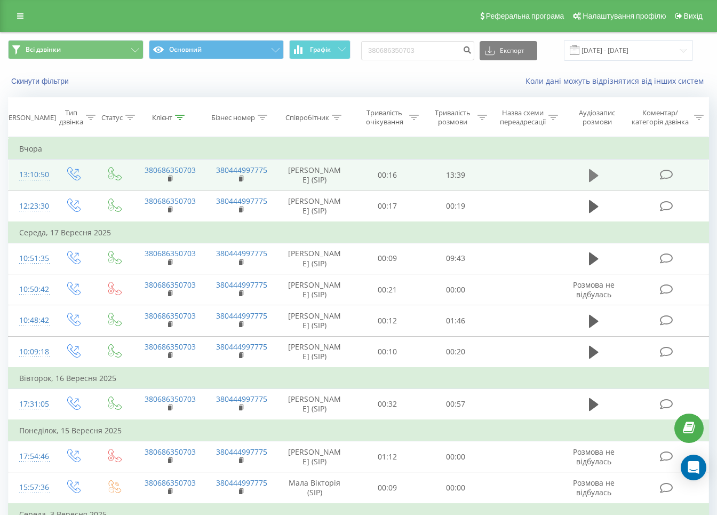
click at [596, 171] on icon at bounding box center [594, 175] width 10 height 15
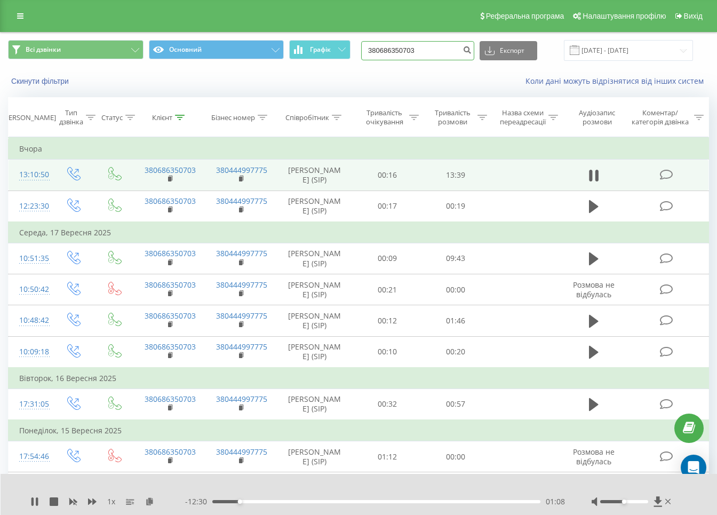
click at [409, 46] on input "380686350703" at bounding box center [417, 50] width 113 height 19
paste input "973868756"
type input "380973868756"
click at [471, 45] on icon "submit" at bounding box center [466, 48] width 9 height 6
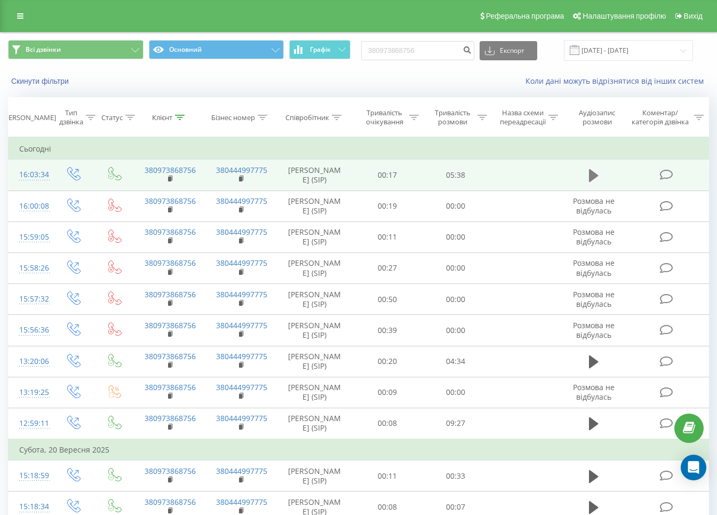
click at [598, 172] on icon at bounding box center [594, 175] width 10 height 15
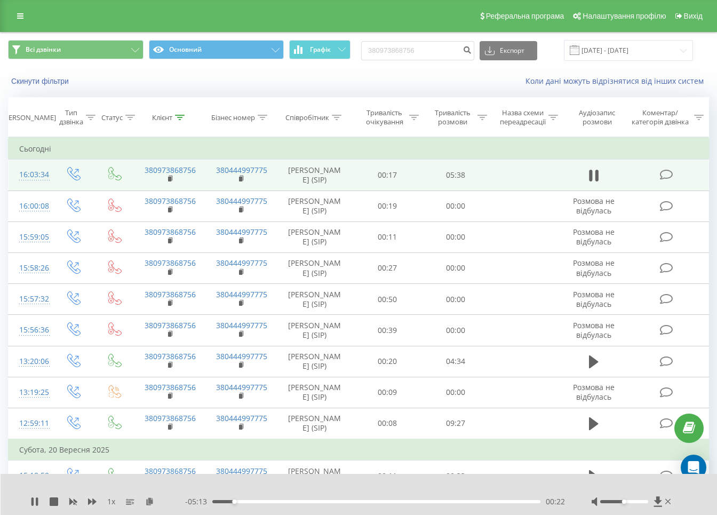
click at [262, 501] on div "00:22" at bounding box center [376, 501] width 328 height 3
click at [283, 502] on div "01:05" at bounding box center [376, 501] width 328 height 3
click at [294, 500] on div "01:24" at bounding box center [376, 501] width 328 height 3
click at [315, 500] on div "00:00" at bounding box center [376, 501] width 328 height 3
click at [332, 500] on div "01:50" at bounding box center [376, 501] width 328 height 3
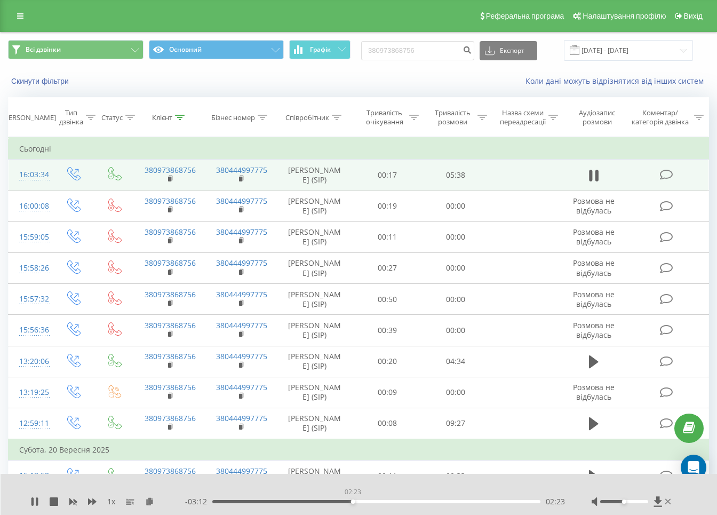
click at [353, 500] on div "02:23" at bounding box center [376, 501] width 328 height 3
click at [384, 501] on div "02:25" at bounding box center [376, 501] width 328 height 3
click at [413, 501] on div "03:01" at bounding box center [376, 501] width 328 height 3
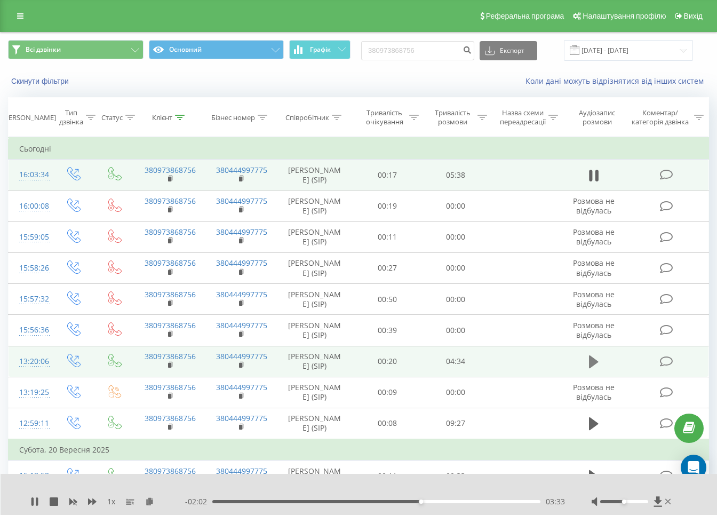
click at [590, 368] on icon at bounding box center [594, 361] width 10 height 13
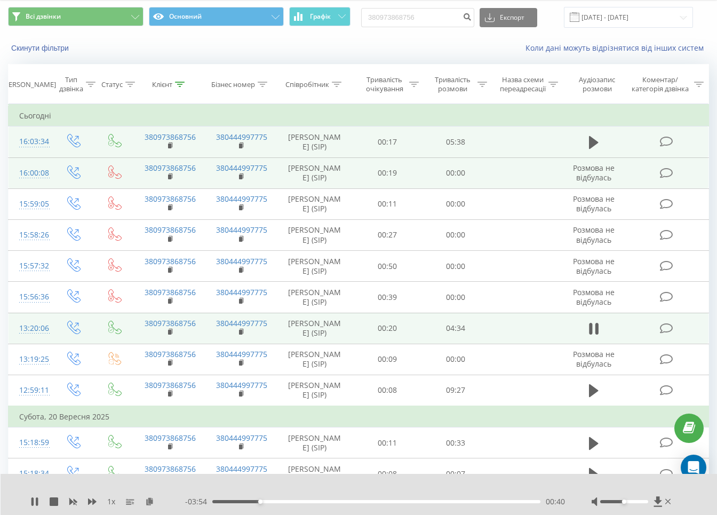
scroll to position [67, 0]
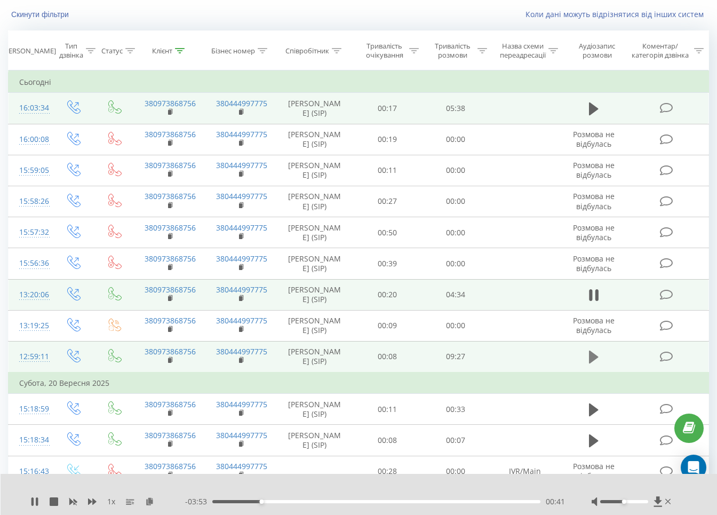
click at [593, 363] on icon at bounding box center [594, 356] width 10 height 13
click at [230, 500] on div "00:15" at bounding box center [376, 501] width 328 height 3
click at [239, 500] on div "00:47" at bounding box center [376, 501] width 328 height 3
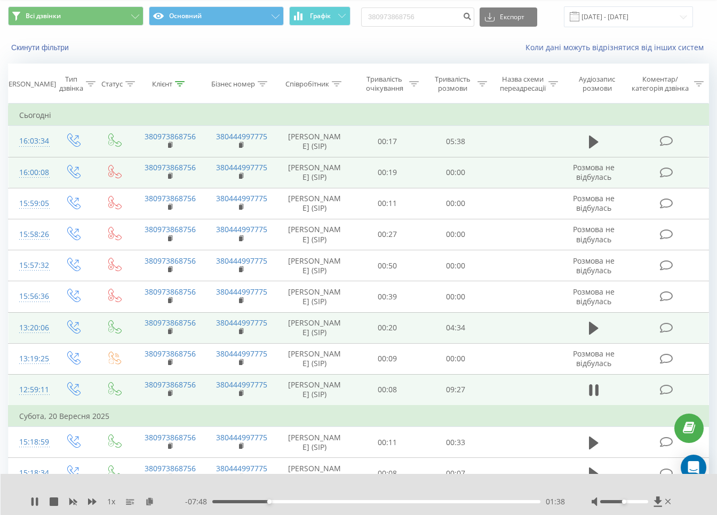
scroll to position [0, 0]
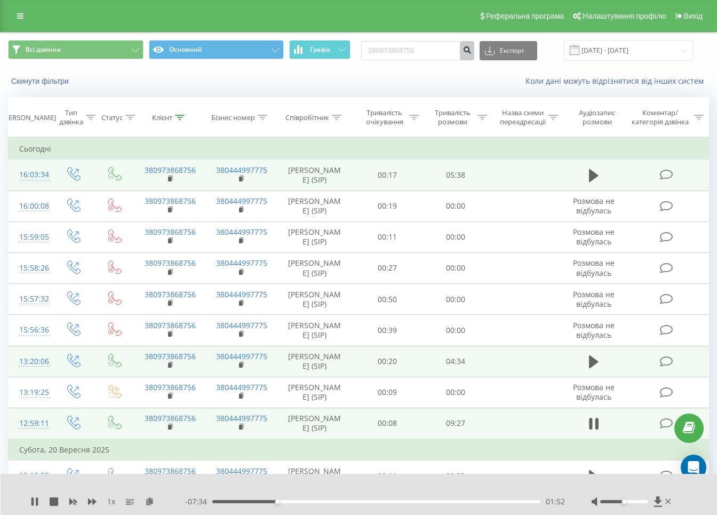
click at [473, 49] on button "submit" at bounding box center [467, 50] width 14 height 19
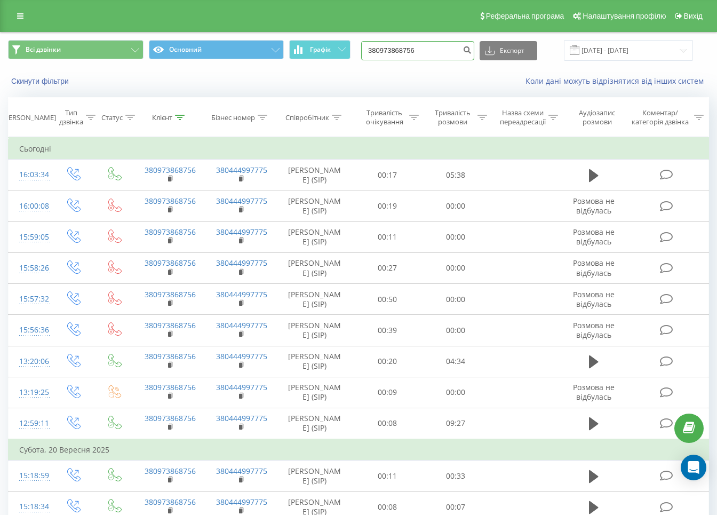
click at [443, 50] on input "380973868756" at bounding box center [417, 50] width 113 height 19
paste input "56045884"
type input "380956045884"
click at [471, 50] on icon "submit" at bounding box center [466, 48] width 9 height 6
